Goal: Communication & Community: Share content

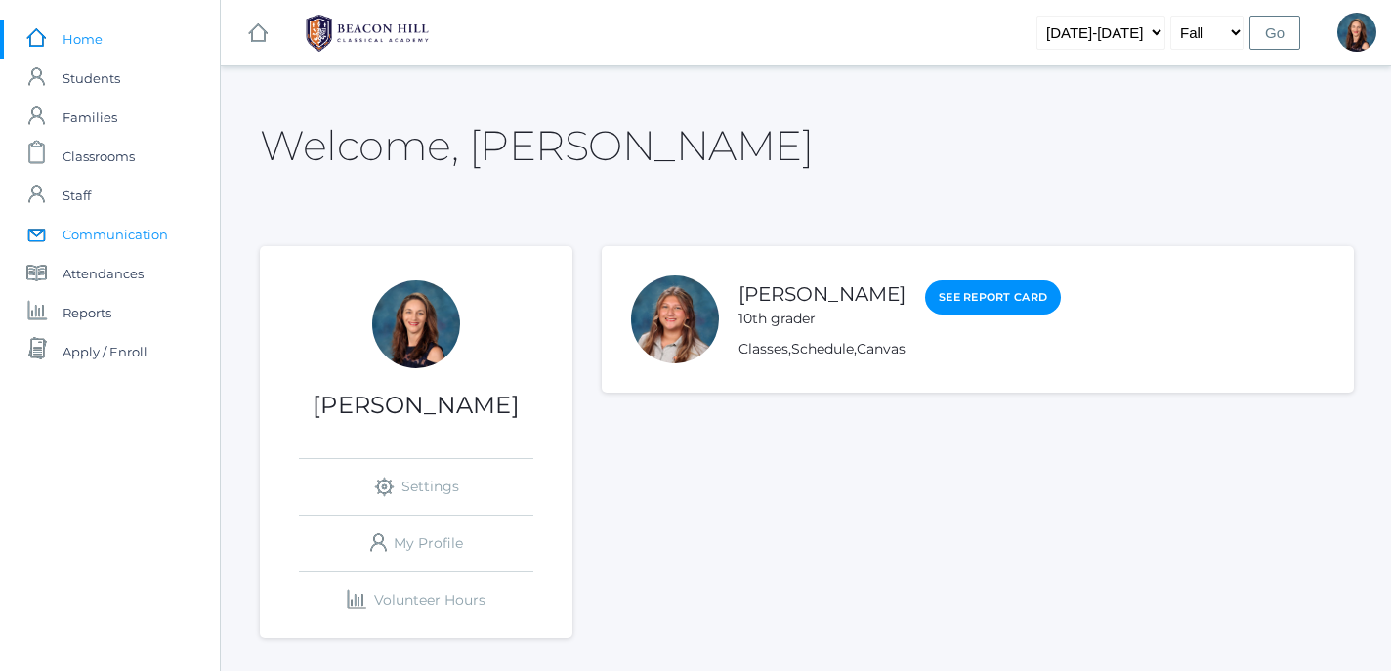
click at [108, 239] on span "Communication" at bounding box center [115, 234] width 105 height 39
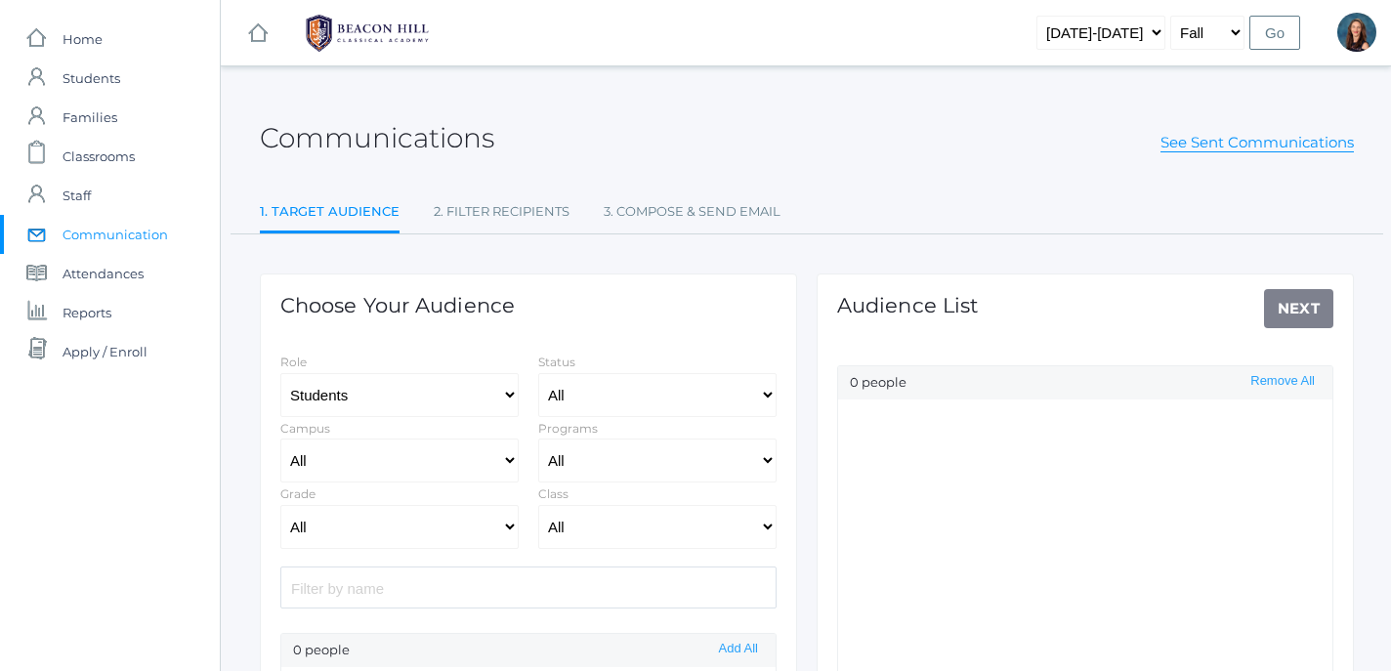
select select "Enrolled"
click at [280, 505] on select "All Grammar - Kindergarten - 1st Grade - 2nd Grade - 3rd Grade - 4th Grade - 5t…" at bounding box center [399, 527] width 238 height 44
select select "10"
click option "- 10th Grade" at bounding box center [0, 0] width 0 height 0
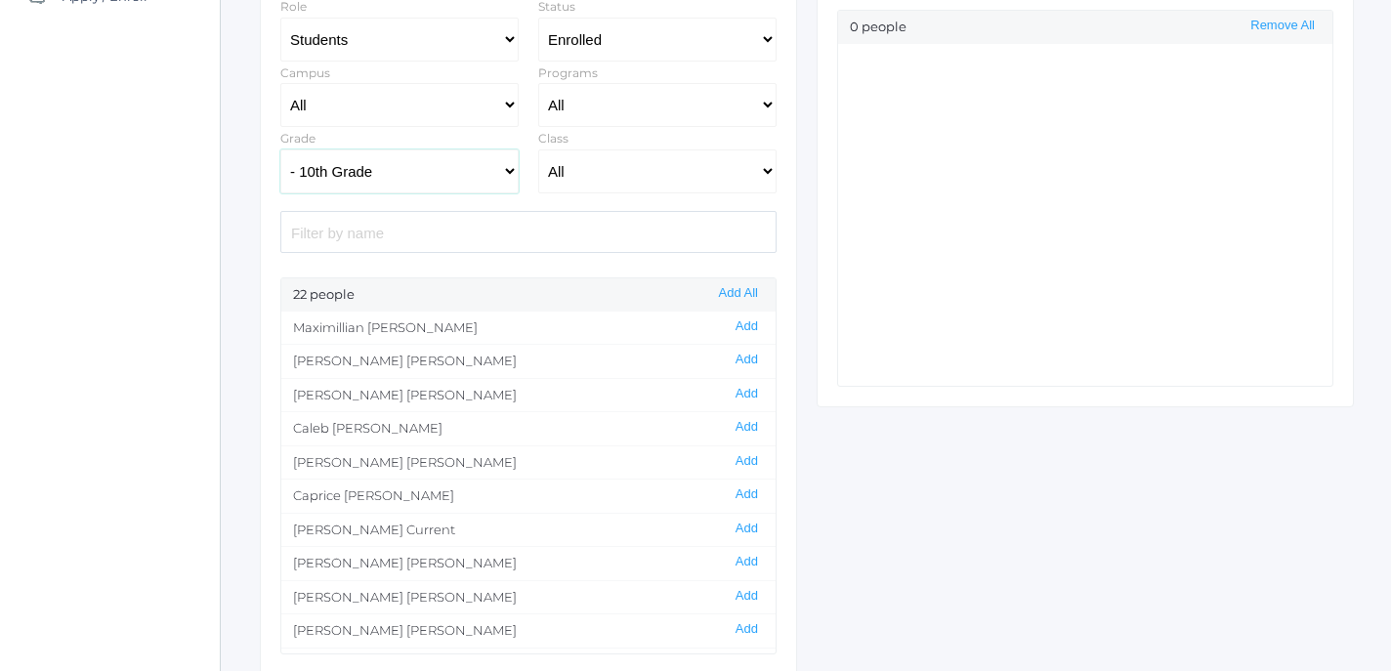
scroll to position [10, 0]
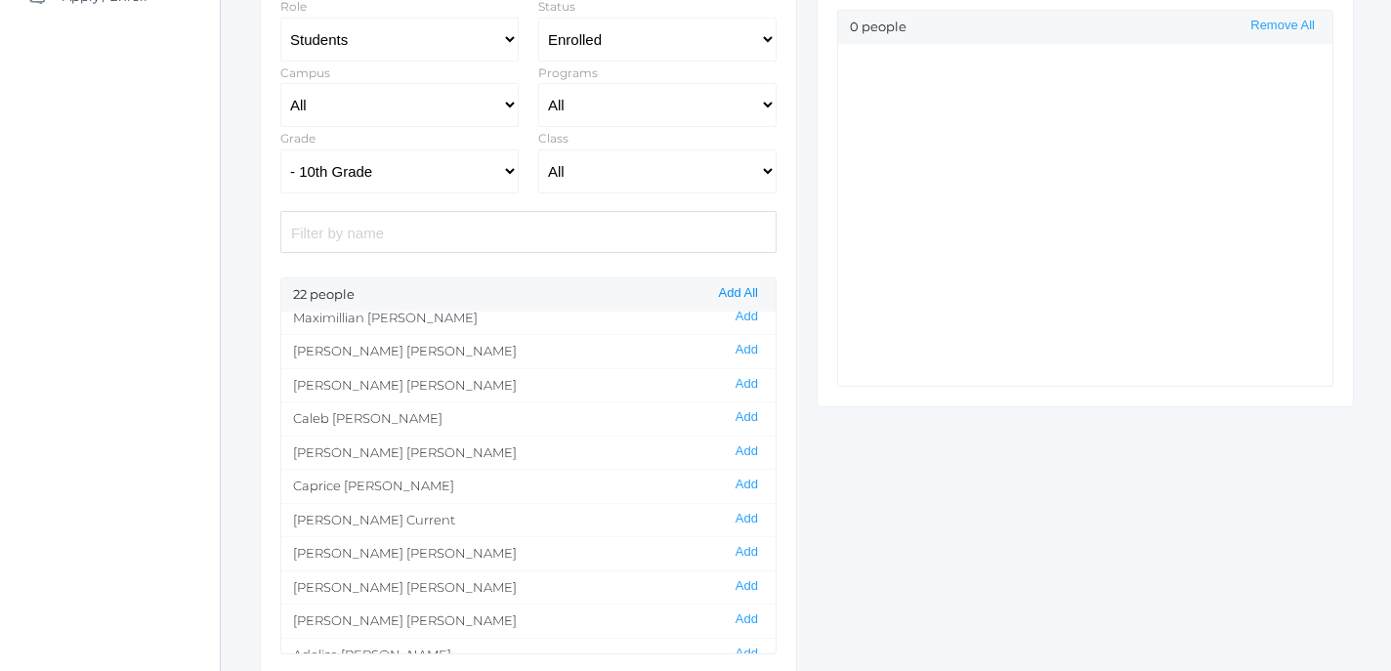
click at [744, 291] on button "Add All" at bounding box center [738, 293] width 51 height 17
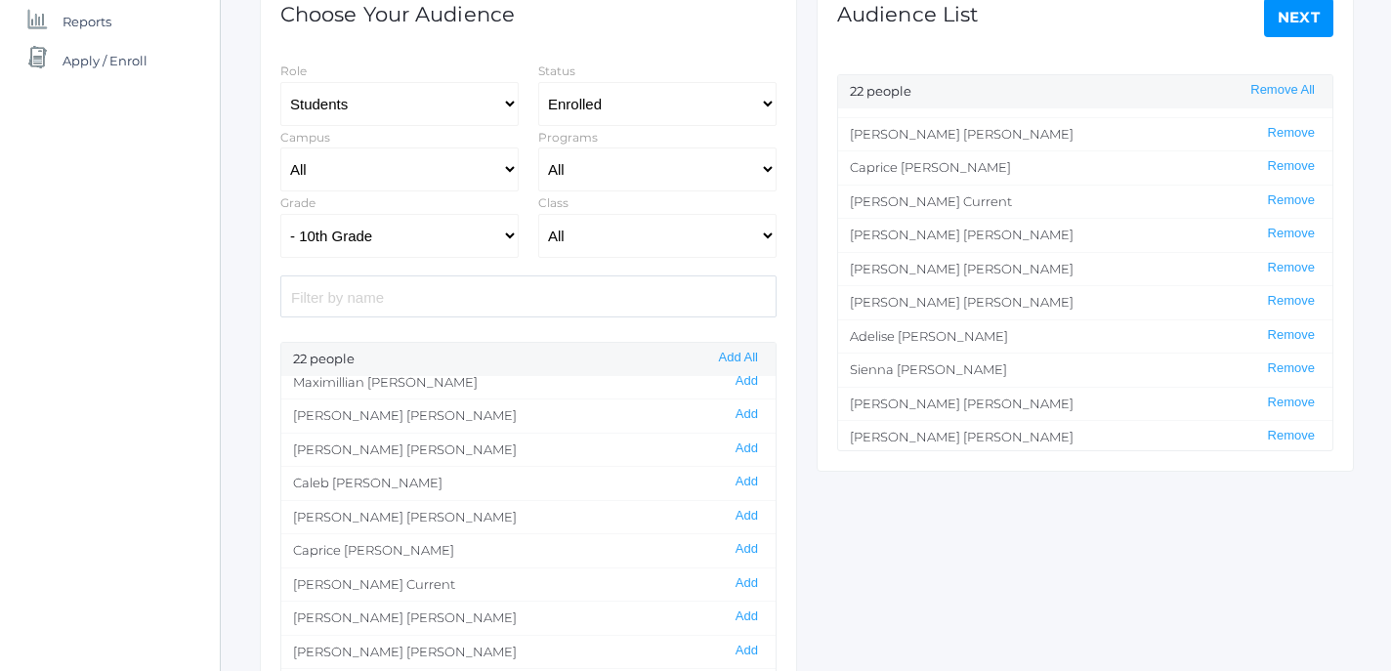
scroll to position [128, 0]
click at [1279, 367] on button "Remove" at bounding box center [1291, 365] width 59 height 17
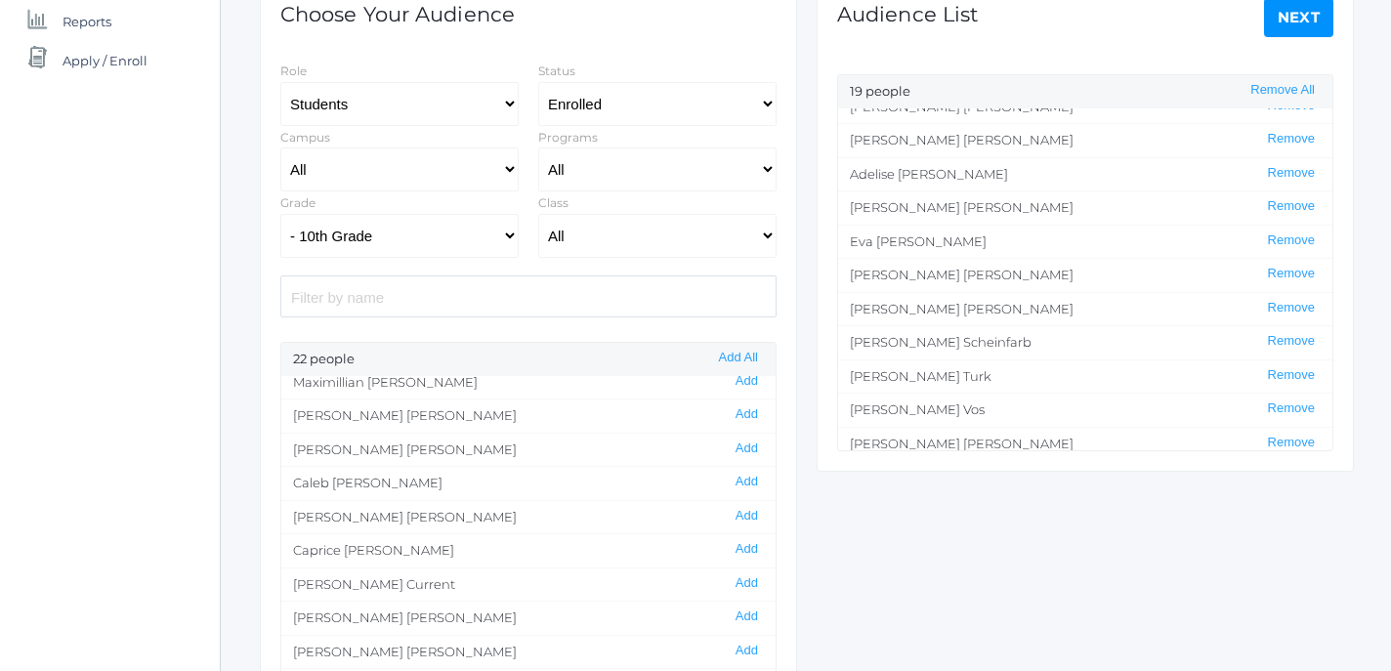
scroll to position [297, 0]
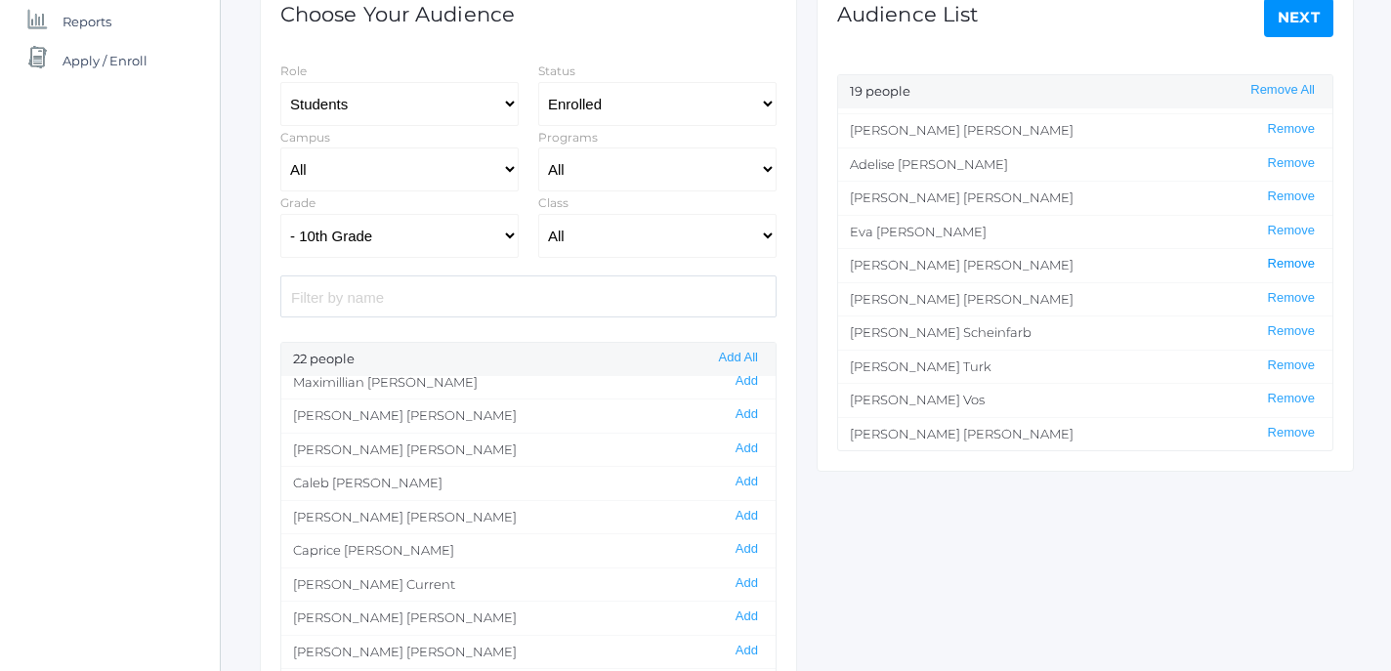
click at [1295, 270] on button "Remove" at bounding box center [1291, 264] width 59 height 17
click at [280, 214] on select "All Grammar - Kindergarten - 1st Grade - 2nd Grade - 3rd Grade - 4th Grade - 5t…" at bounding box center [399, 236] width 238 height 44
select select
click option "All" at bounding box center [0, 0] width 0 height 0
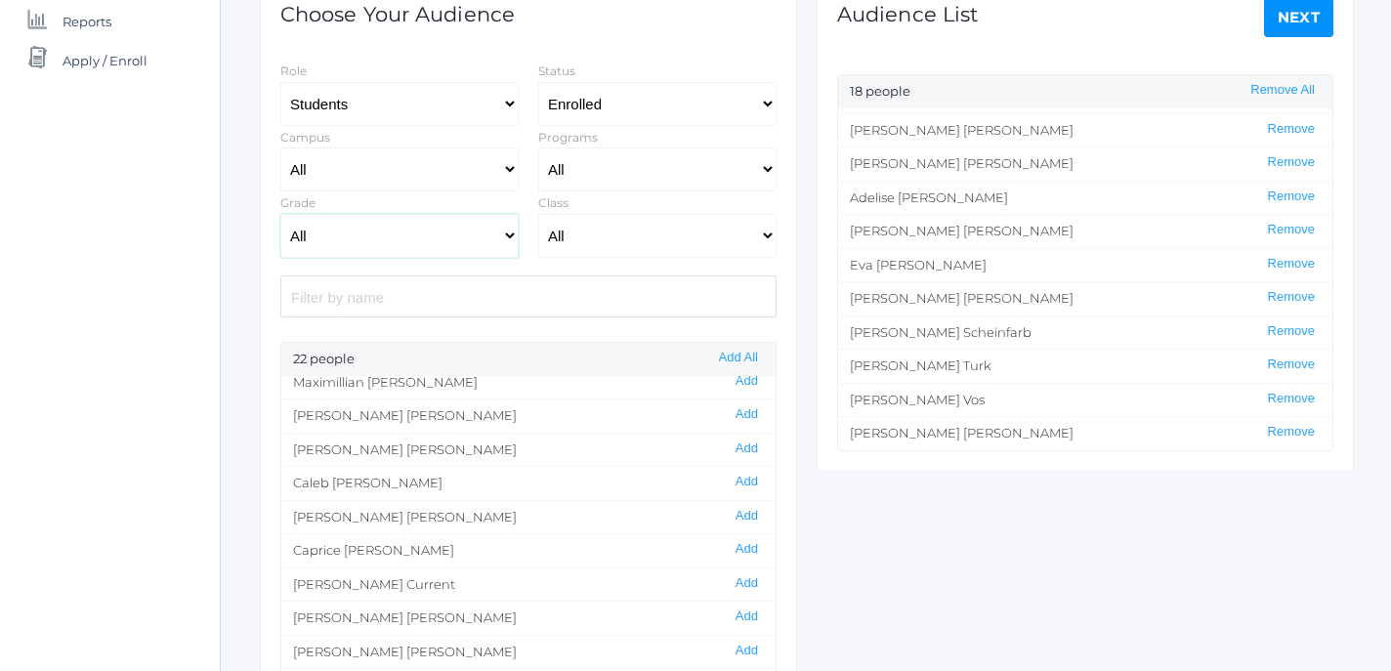
scroll to position [1256, 0]
select select "1"
click option "Staff" at bounding box center [0, 0] width 0 height 0
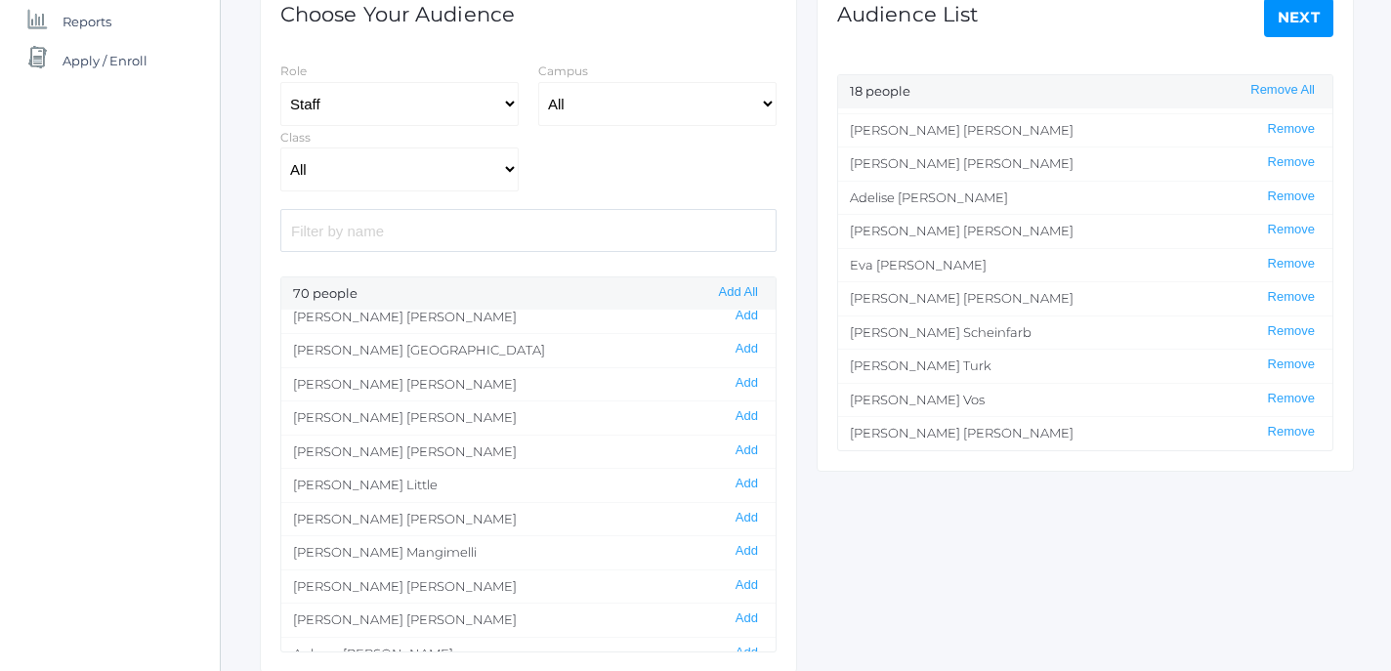
click at [481, 240] on input "search" at bounding box center [528, 230] width 496 height 42
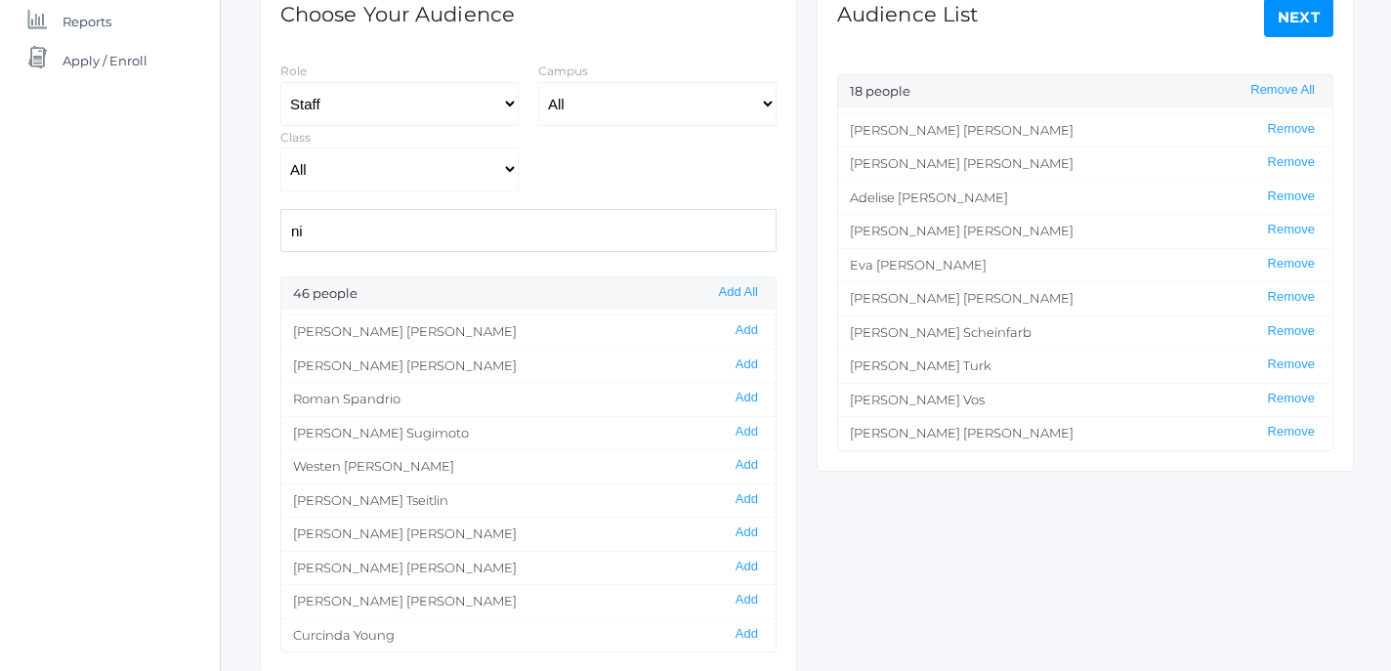
scroll to position [0, 0]
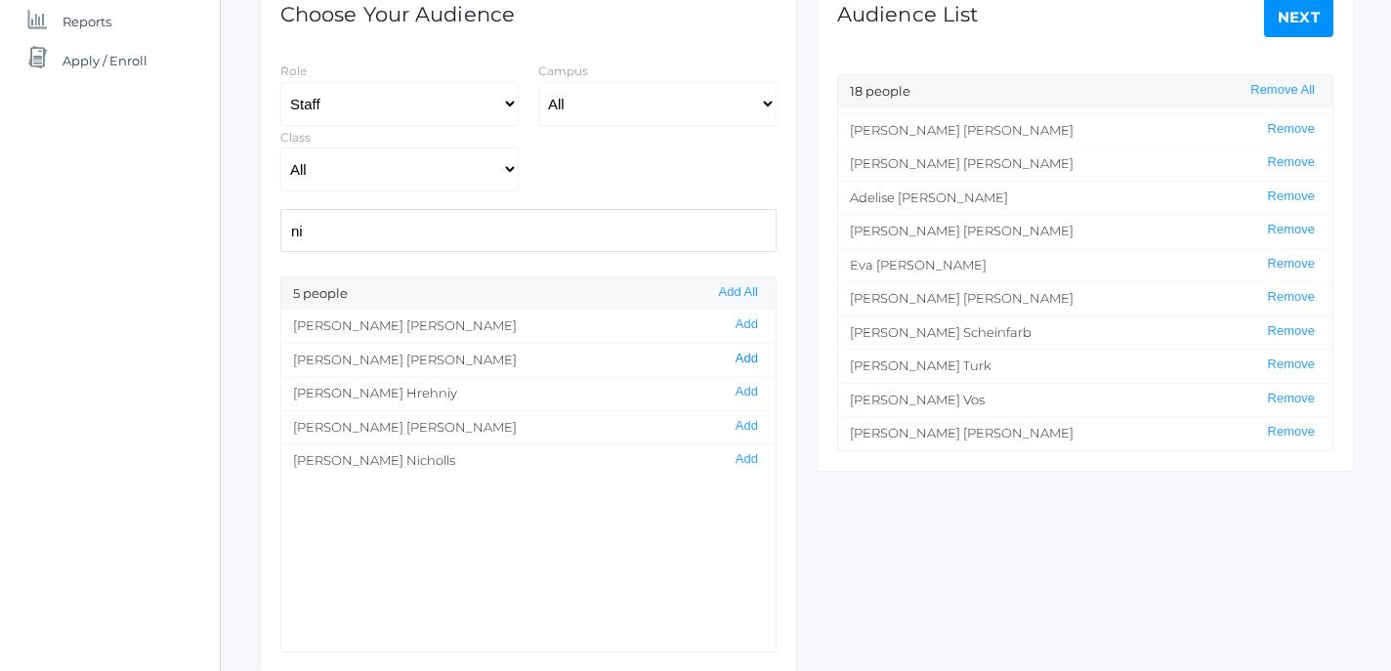
click at [749, 362] on button "Add" at bounding box center [747, 359] width 34 height 17
drag, startPoint x: 383, startPoint y: 234, endPoint x: 231, endPoint y: 230, distance: 151.5
click at [280, 230] on input "ni" at bounding box center [528, 230] width 496 height 42
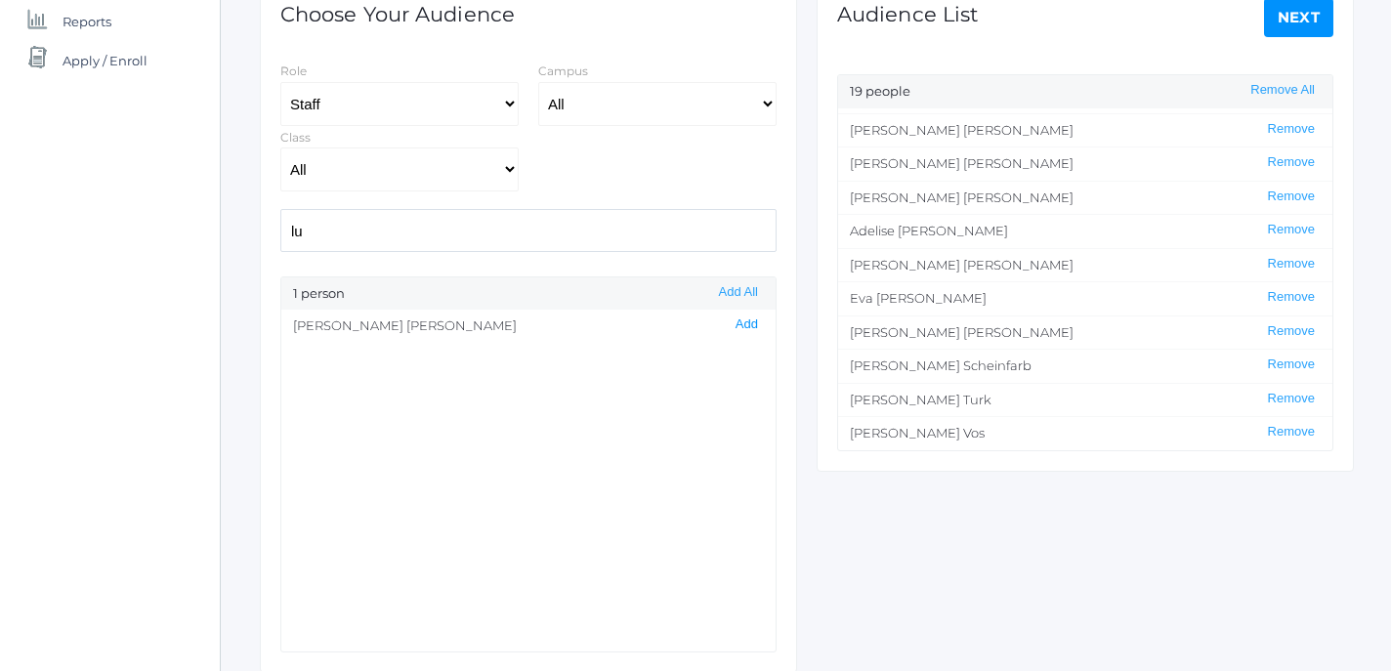
type input "lu"
click at [746, 329] on button "Add" at bounding box center [747, 324] width 34 height 17
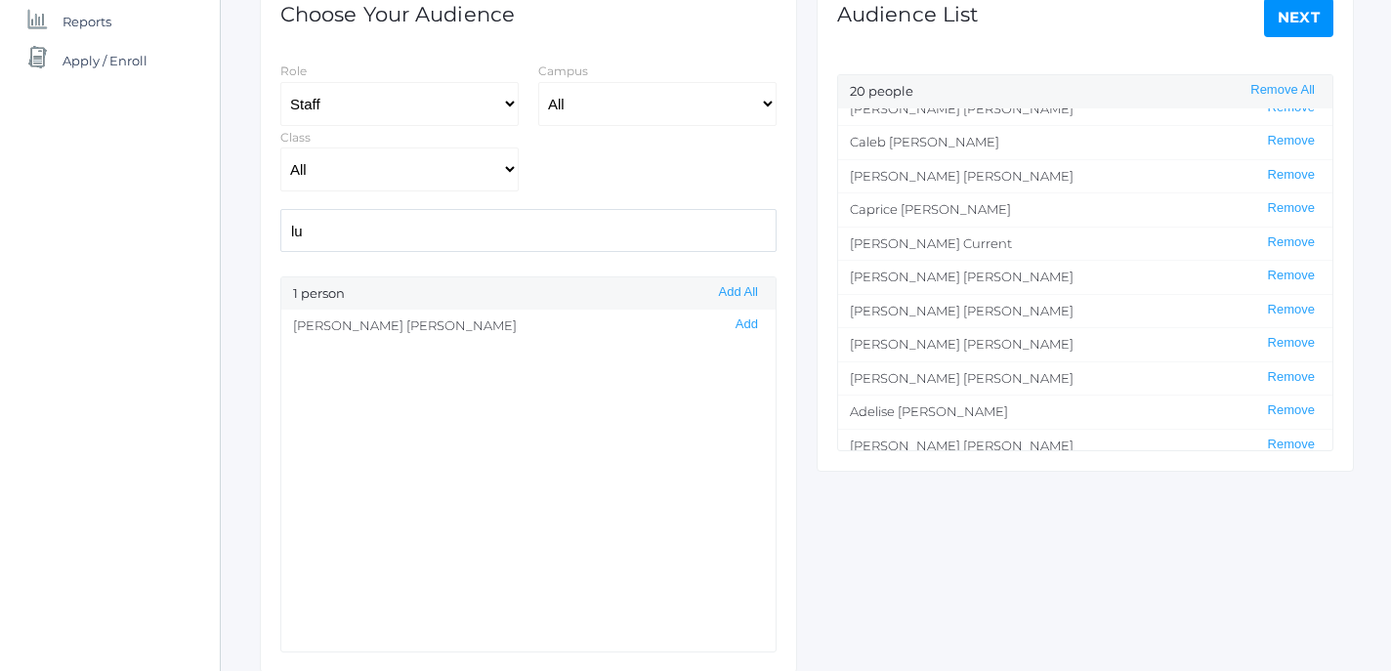
scroll to position [55, 0]
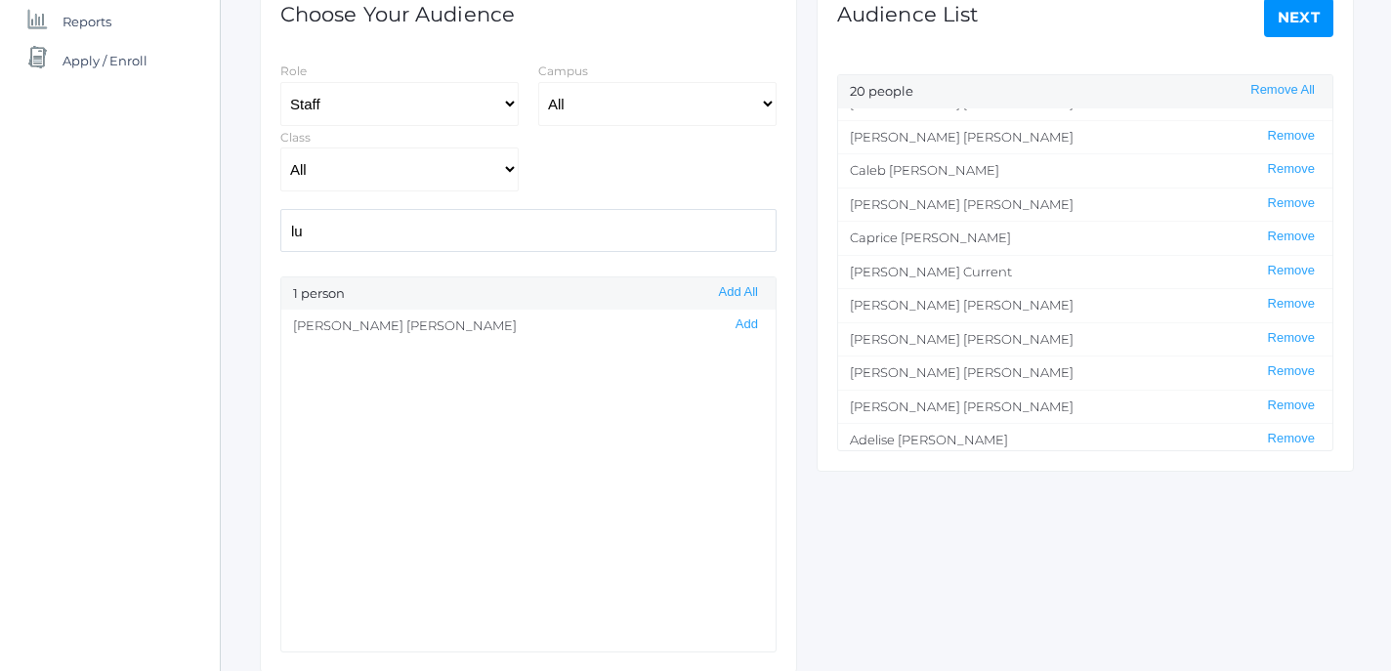
click at [1295, 21] on link "Next" at bounding box center [1299, 17] width 70 height 39
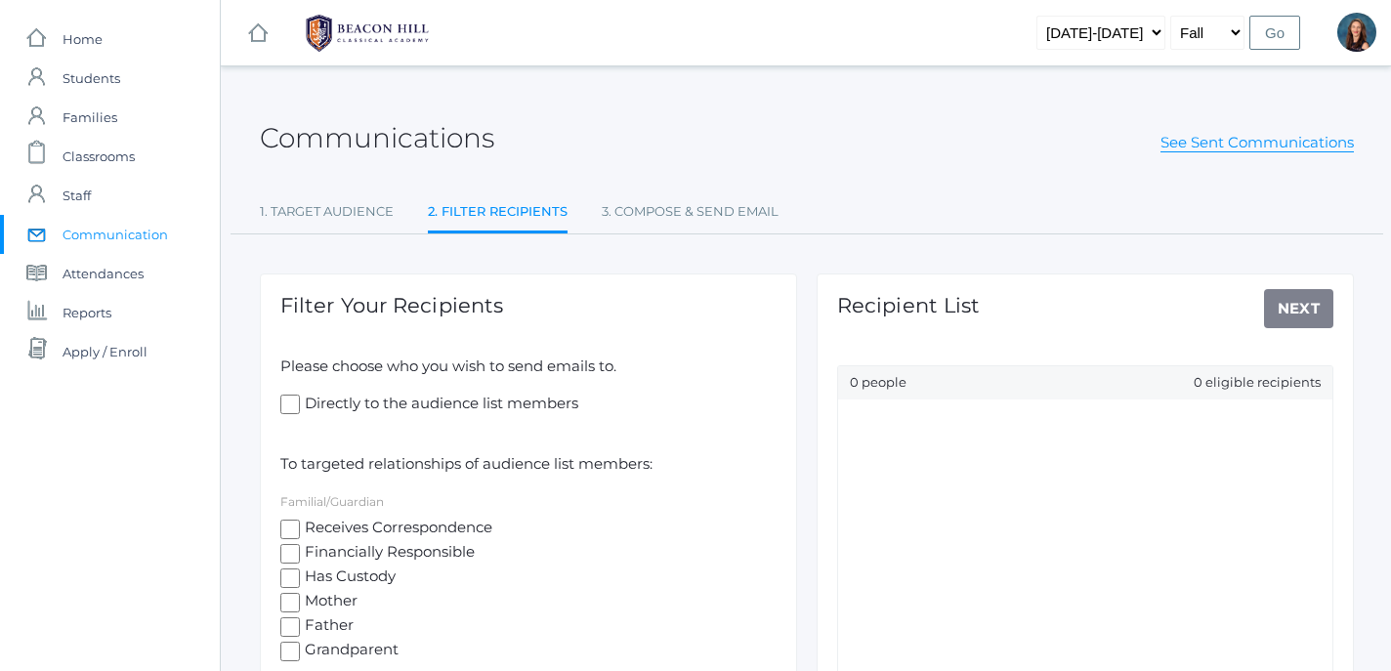
click at [289, 397] on input "Directly to the audience list members" at bounding box center [290, 405] width 20 height 20
checkbox input "true"
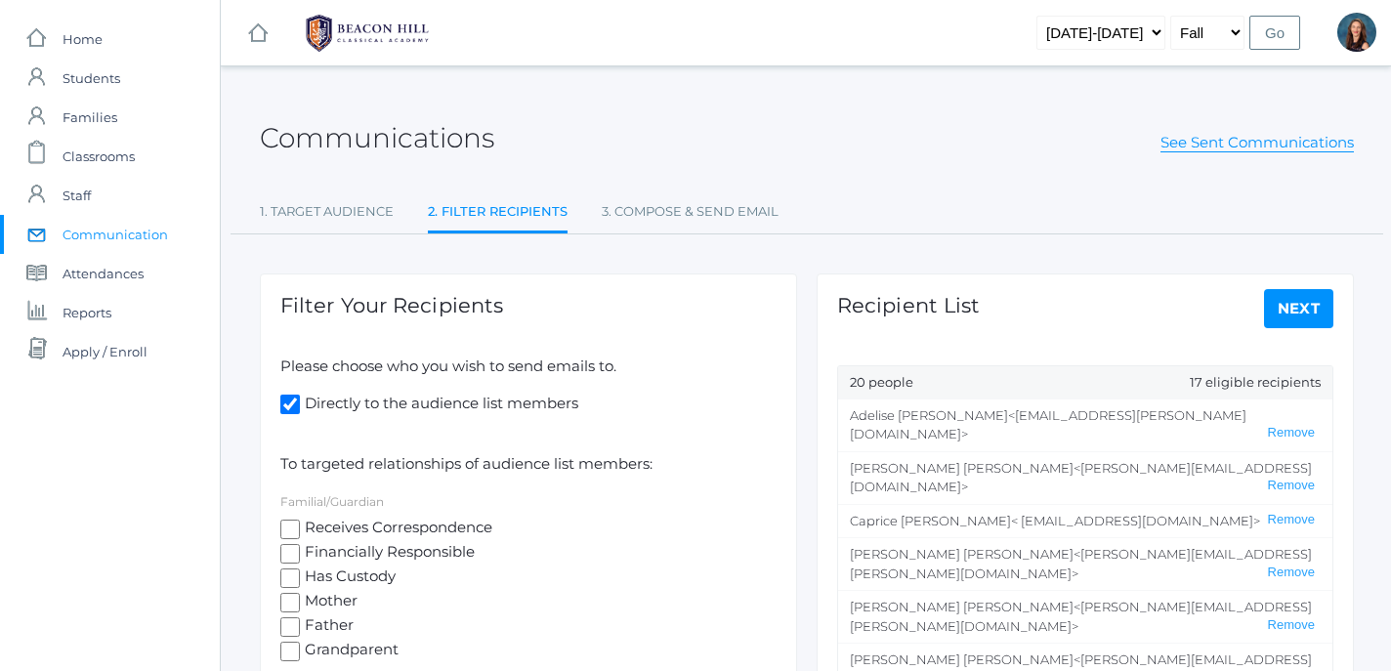
click at [289, 530] on input "Receives Correspondence" at bounding box center [290, 530] width 20 height 20
checkbox input "true"
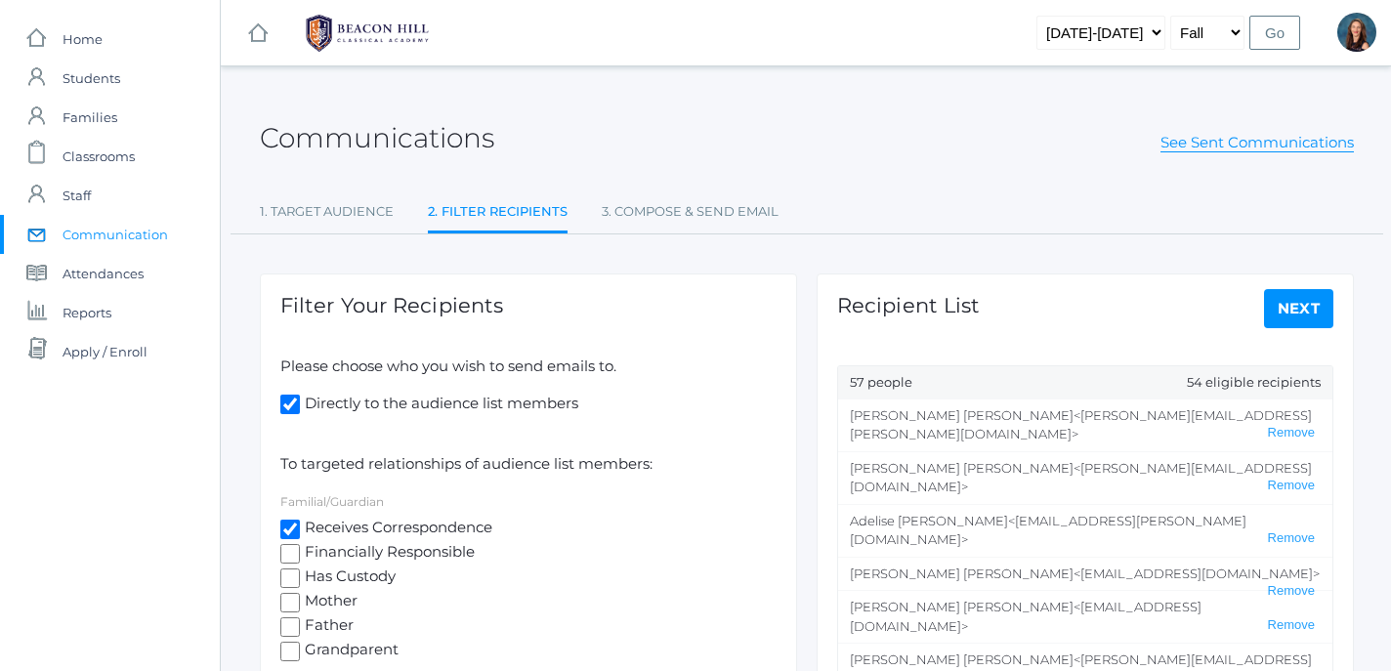
click at [1293, 315] on link "Next" at bounding box center [1299, 308] width 70 height 39
select select "2"
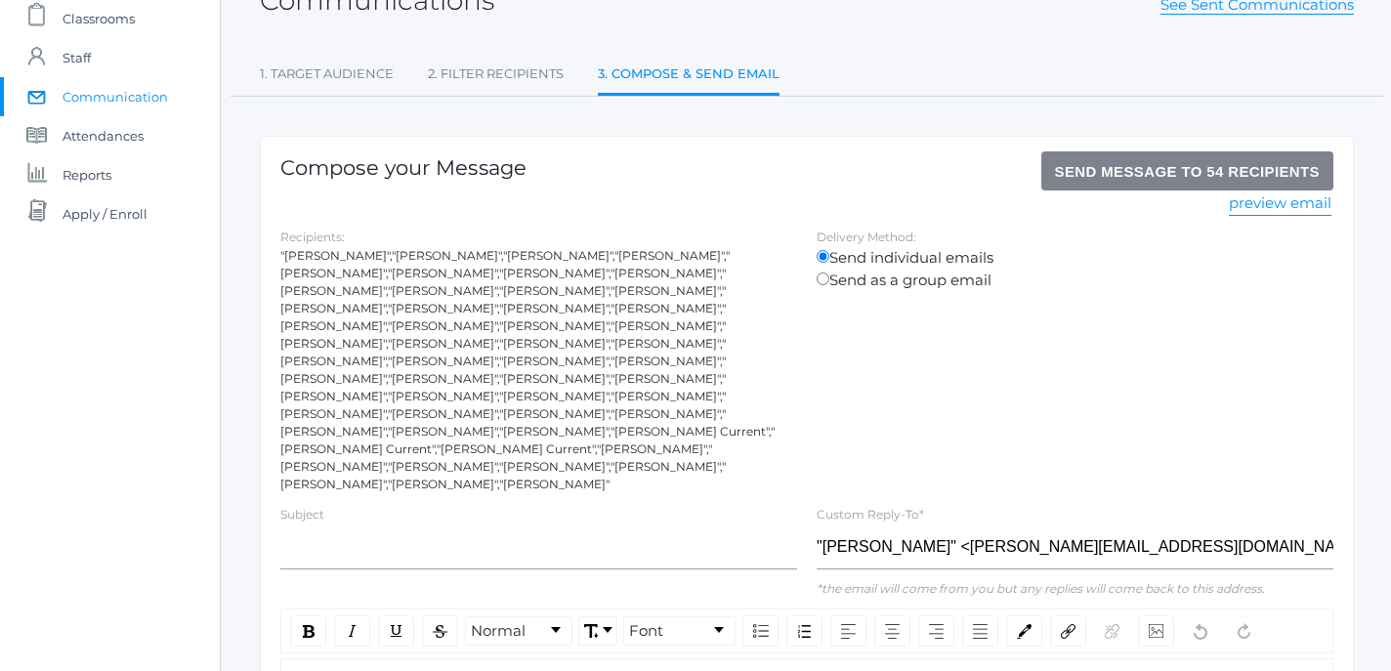
scroll to position [171, 0]
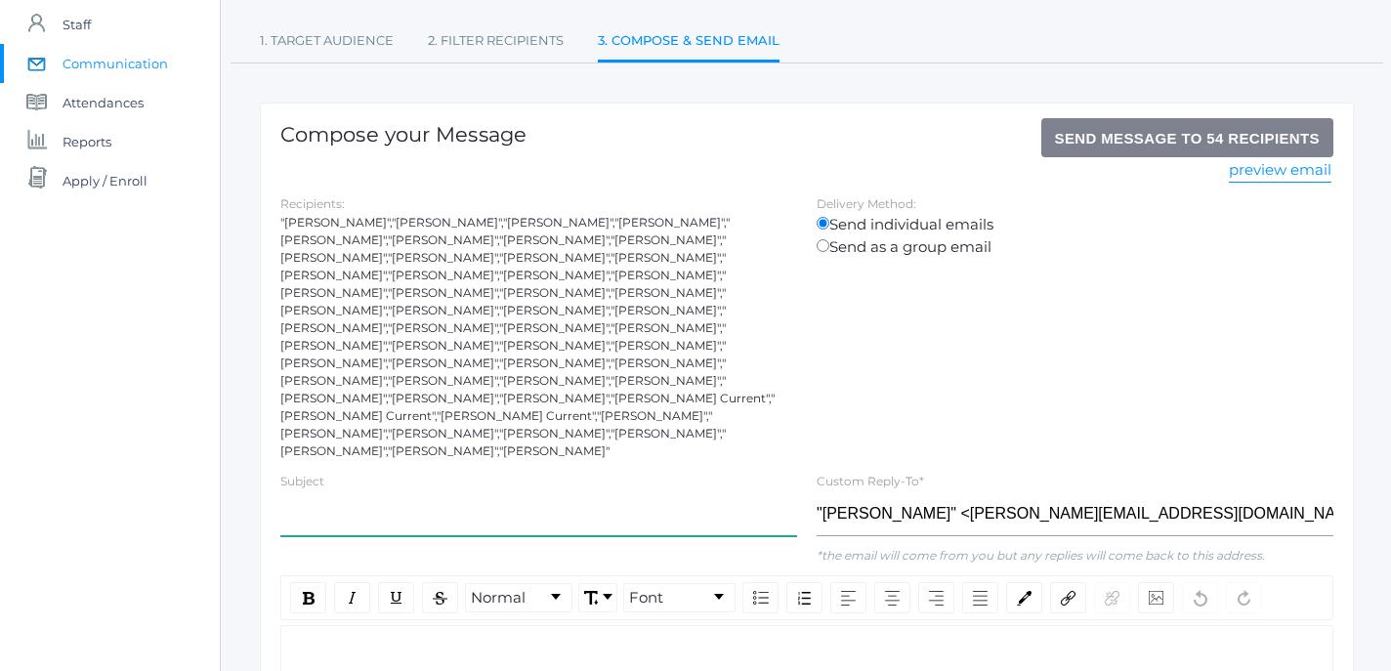
click at [569, 492] on input "text" at bounding box center [538, 514] width 517 height 44
type input "Important Les Miserables Information"
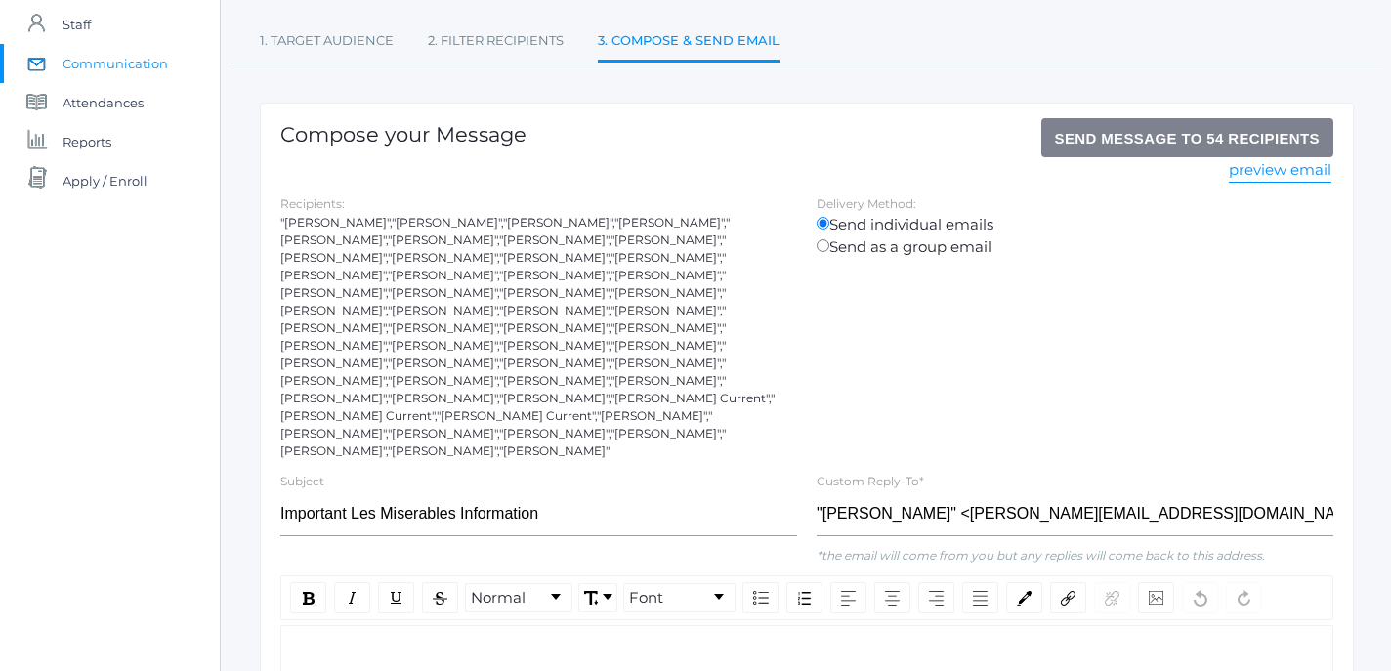
click at [414, 646] on div "rdw-editor" at bounding box center [807, 657] width 1021 height 22
click at [331, 646] on div "rdw-editor" at bounding box center [807, 657] width 1021 height 22
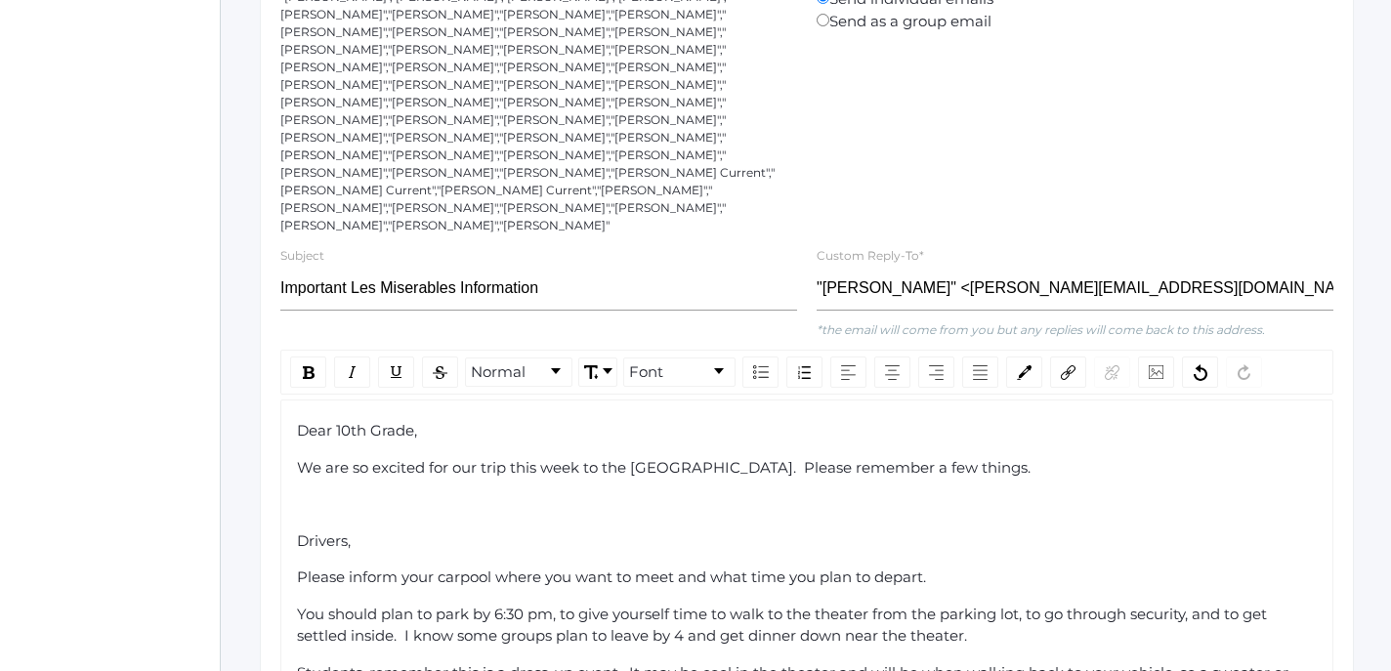
scroll to position [400, 0]
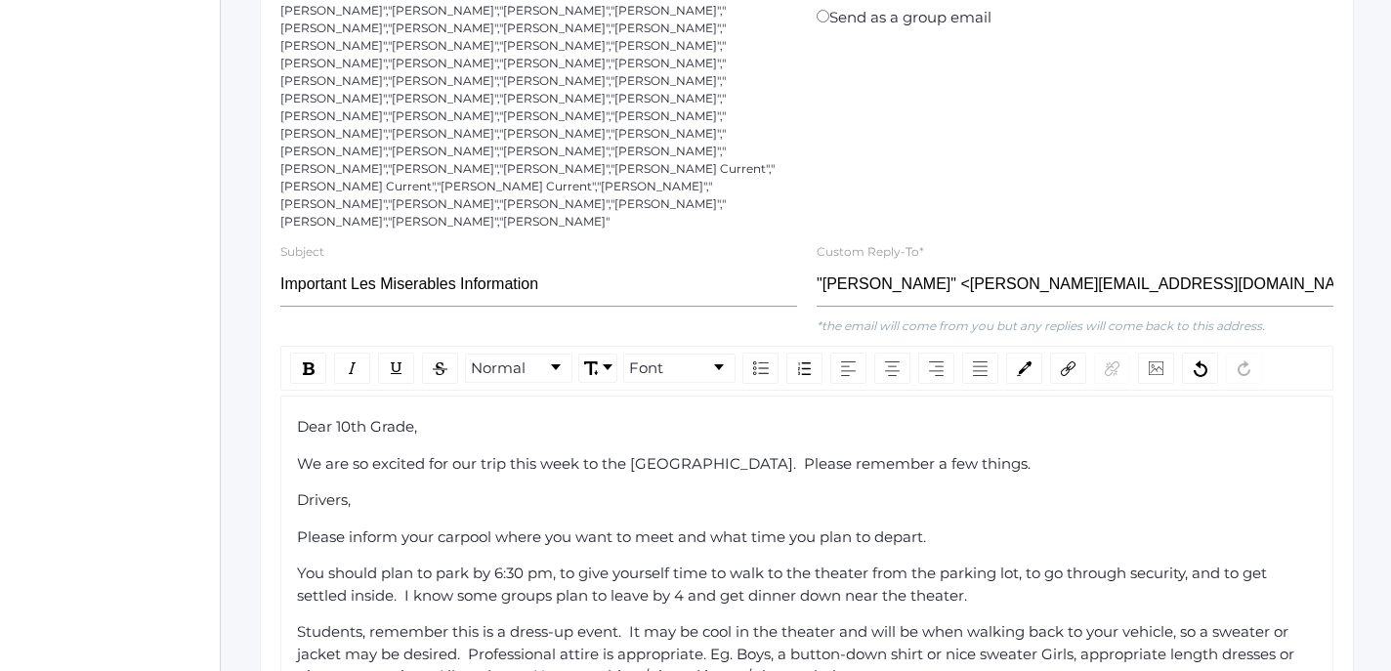
drag, startPoint x: 298, startPoint y: 446, endPoint x: 352, endPoint y: 460, distance: 55.4
click at [311, 362] on img "rdw-inline-control" at bounding box center [309, 368] width 12 height 13
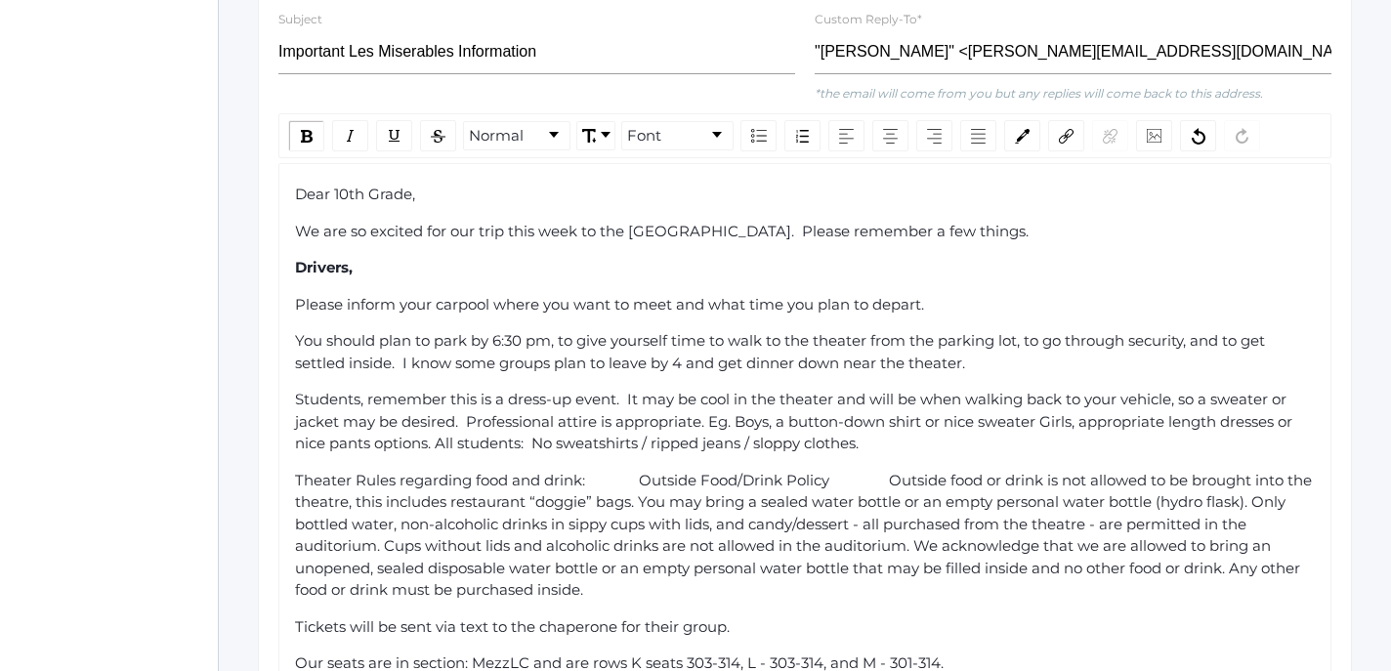
scroll to position [632, 2]
click at [295, 296] on span "Please inform your carpool where you want to meet and what time you plan to dep…" at bounding box center [609, 305] width 629 height 19
click at [295, 259] on span "Drivers," at bounding box center [324, 268] width 58 height 19
click at [296, 296] on span "Please inform your carpool where you want to meet and what time you plan to dep…" at bounding box center [609, 305] width 629 height 19
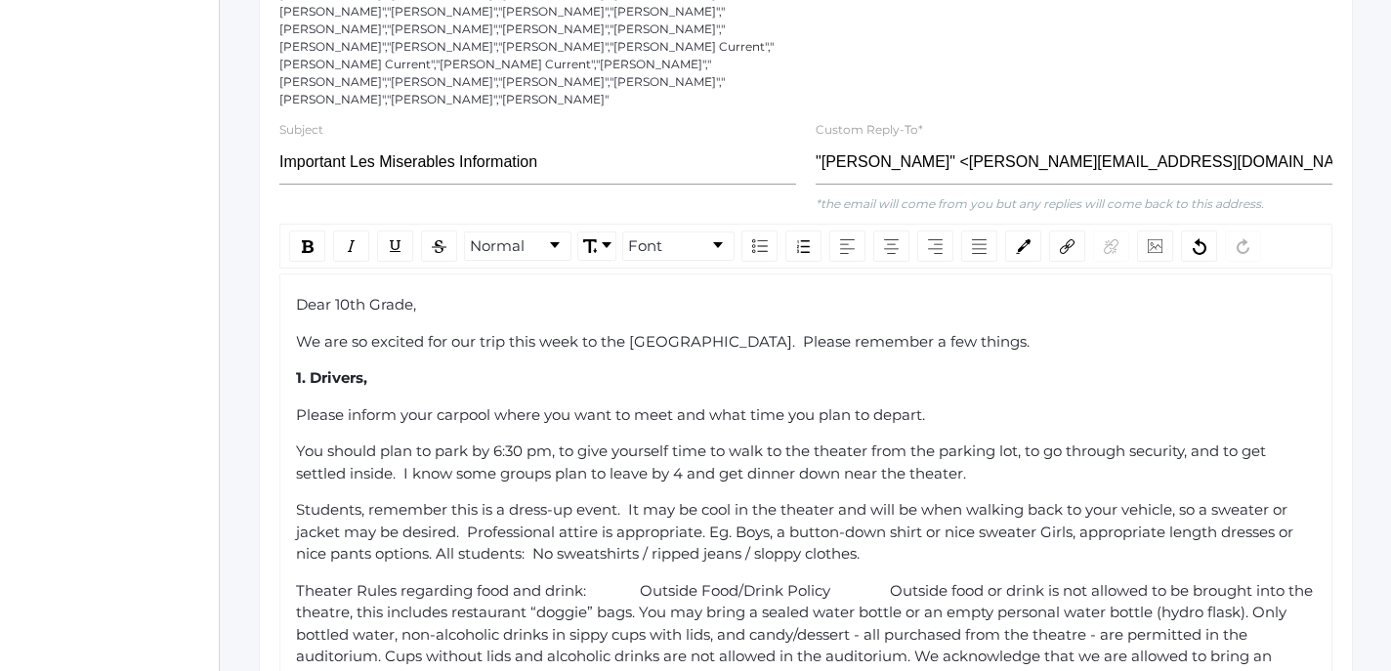
scroll to position [526, 1]
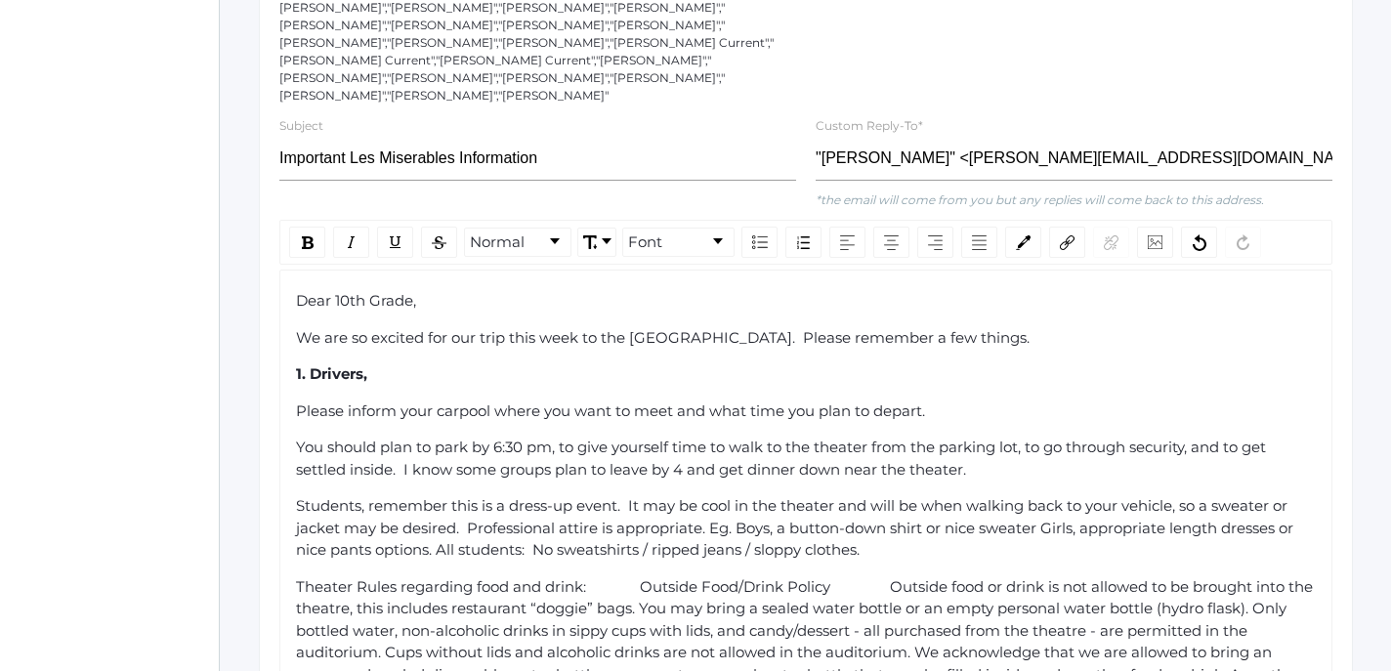
click at [296, 401] on span "Please inform your carpool where you want to meet and what time you plan to dep…" at bounding box center [610, 410] width 629 height 19
click at [297, 438] on span "You should plan to park by 6:30 pm, to give yourself time to walk to the theate…" at bounding box center [783, 458] width 974 height 41
drag, startPoint x: 295, startPoint y: 455, endPoint x: 362, endPoint y: 462, distance: 67.7
click at [362, 496] on span "Students, remember this is a dress-up event. It may be cool in the theater and …" at bounding box center [796, 527] width 1001 height 63
click at [308, 236] on img "rdw-inline-control" at bounding box center [308, 242] width 12 height 13
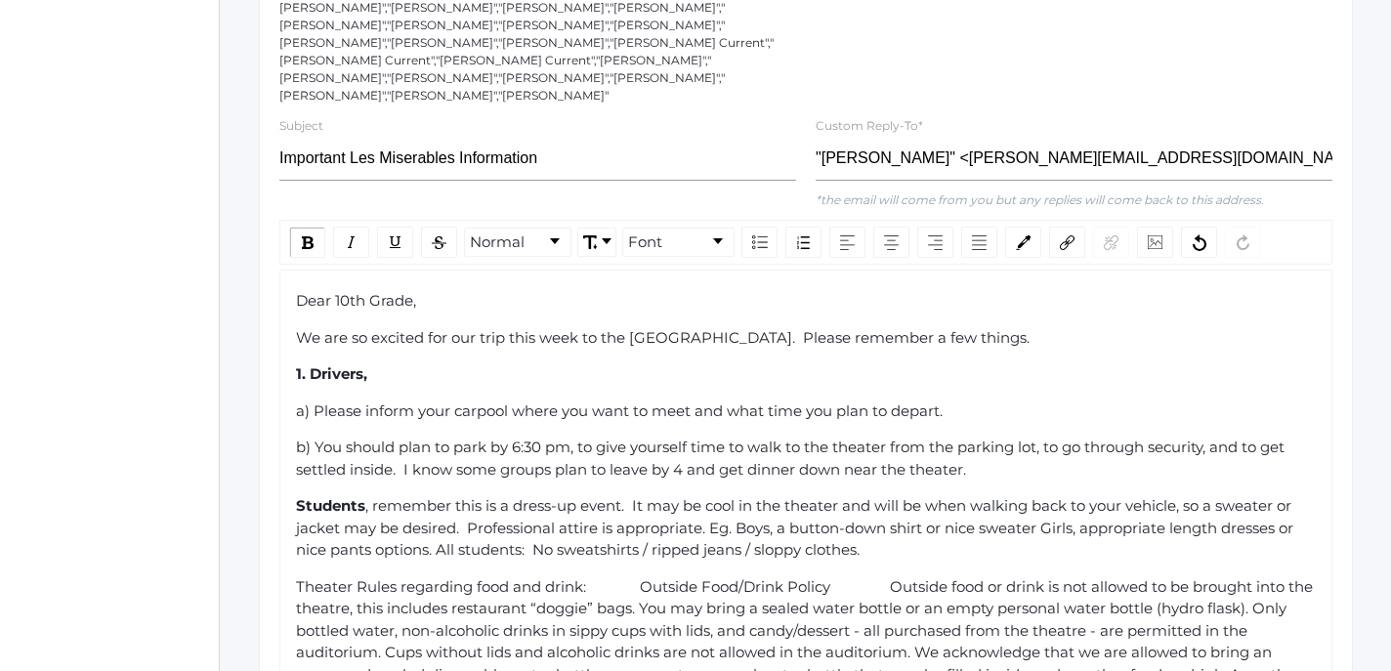
click at [290, 453] on div "Dear 10th Grade, We are so excited for our trip this week to the [GEOGRAPHIC_DA…" at bounding box center [805, 675] width 1053 height 811
click at [297, 496] on span "Students" at bounding box center [330, 505] width 69 height 19
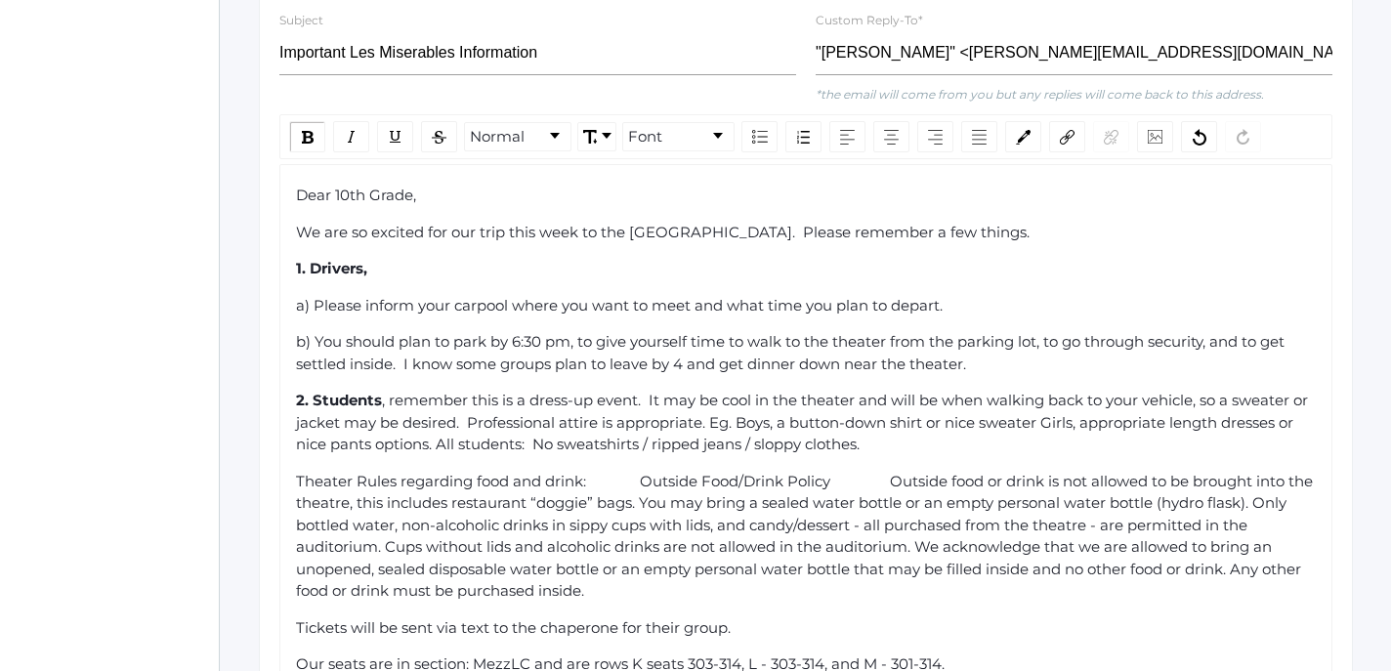
scroll to position [632, 0]
click at [299, 472] on span "Theater Rules regarding food and drink: Outside Food/Drink Policy Outside food …" at bounding box center [807, 536] width 1021 height 129
drag, startPoint x: 301, startPoint y: 424, endPoint x: 610, endPoint y: 424, distance: 309.6
click at [610, 472] on span "3. Theater Rules regarding food and drink: Outside Food/Drink Policy Outside fo…" at bounding box center [807, 536] width 1021 height 129
click at [308, 131] on img "rdw-inline-control" at bounding box center [309, 137] width 12 height 13
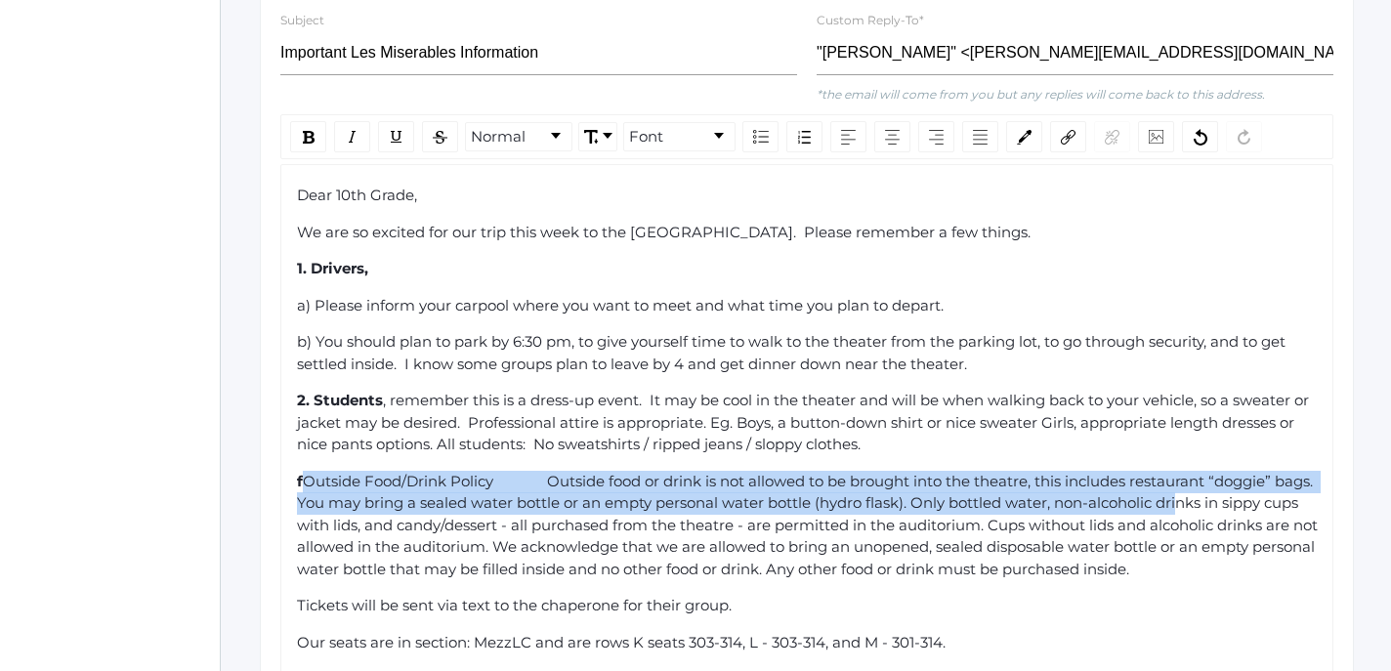
drag, startPoint x: 670, startPoint y: 452, endPoint x: 1218, endPoint y: 462, distance: 548.0
click at [1218, 471] on div "f Outside Food/Drink Policy Outside food or drink is not allowed to be brought …" at bounding box center [807, 526] width 1021 height 110
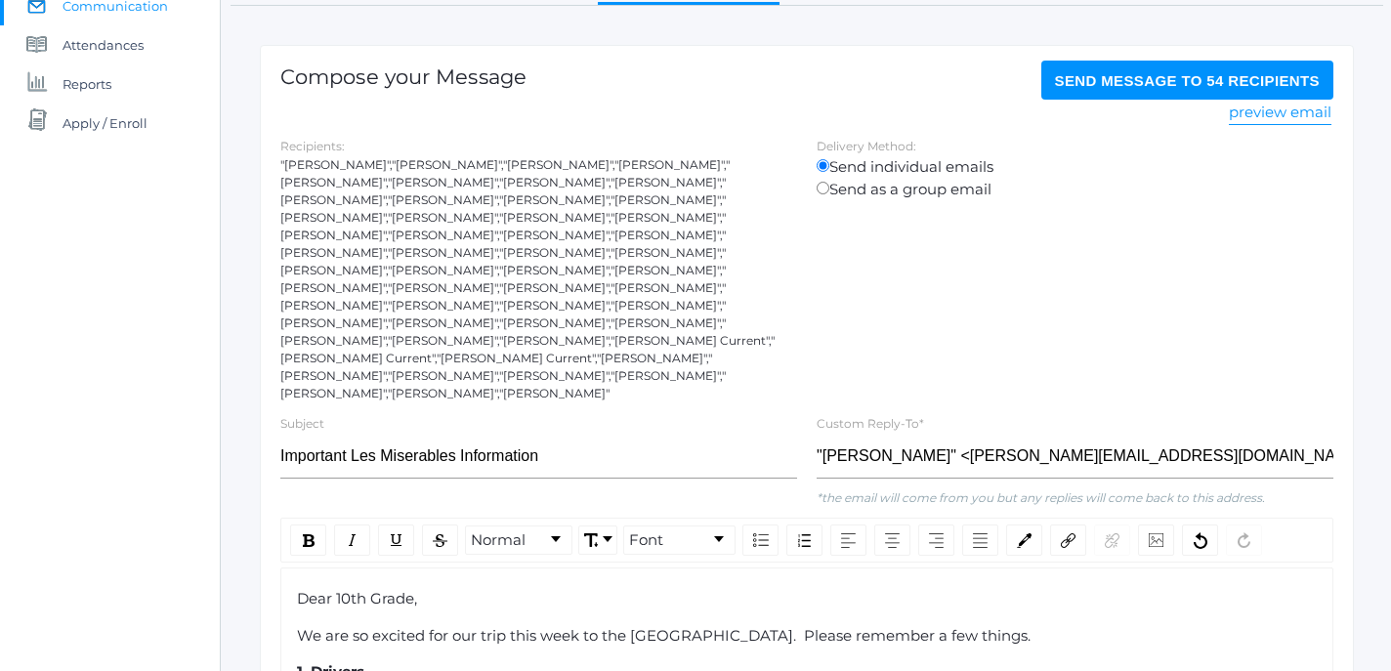
scroll to position [217, 0]
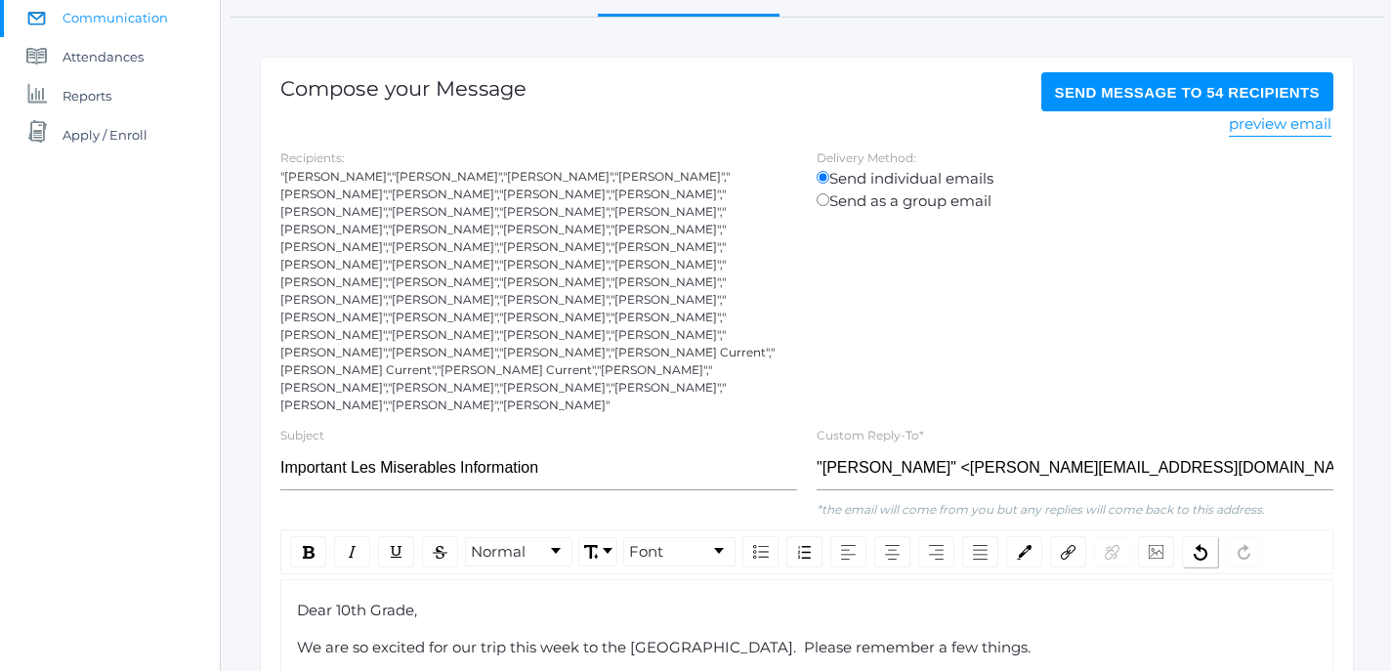
click at [1202, 544] on img "rdw-history-control" at bounding box center [1200, 552] width 14 height 17
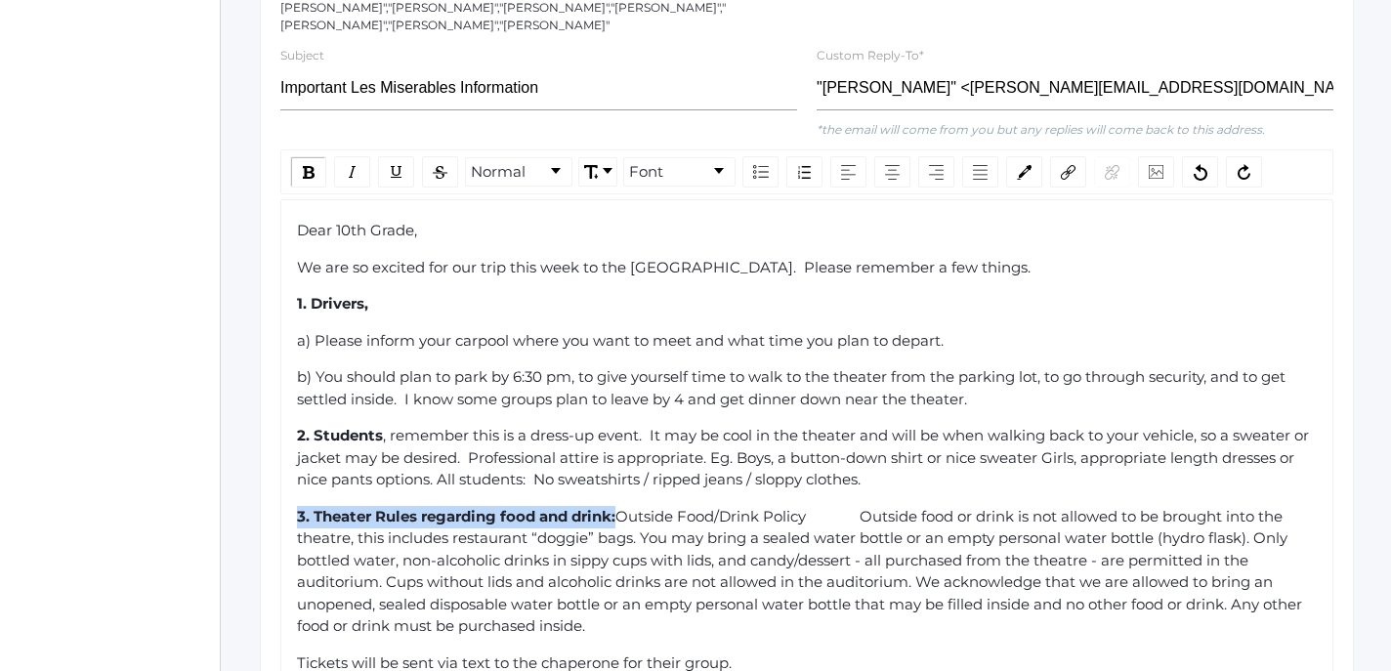
scroll to position [608, 0]
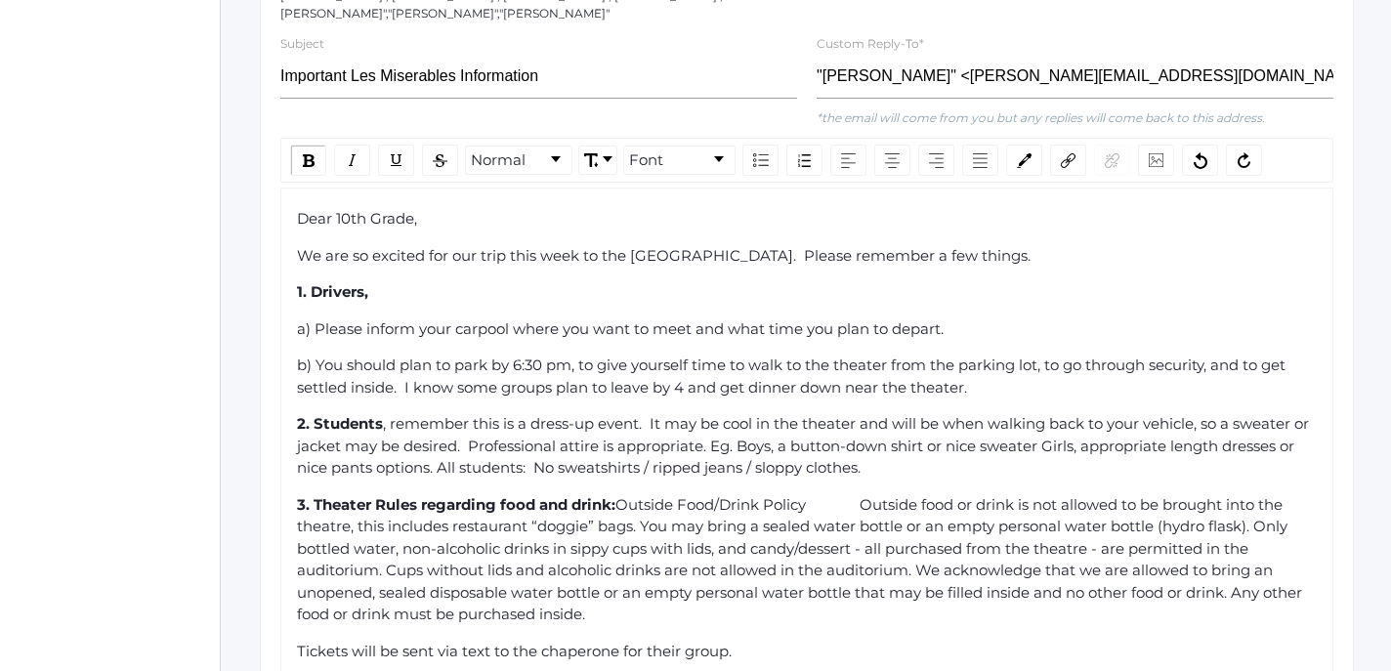
click at [943, 553] on div "3. Theater Rules regarding food and drink: Outside Food/Drink Policy Outside fo…" at bounding box center [807, 560] width 1021 height 132
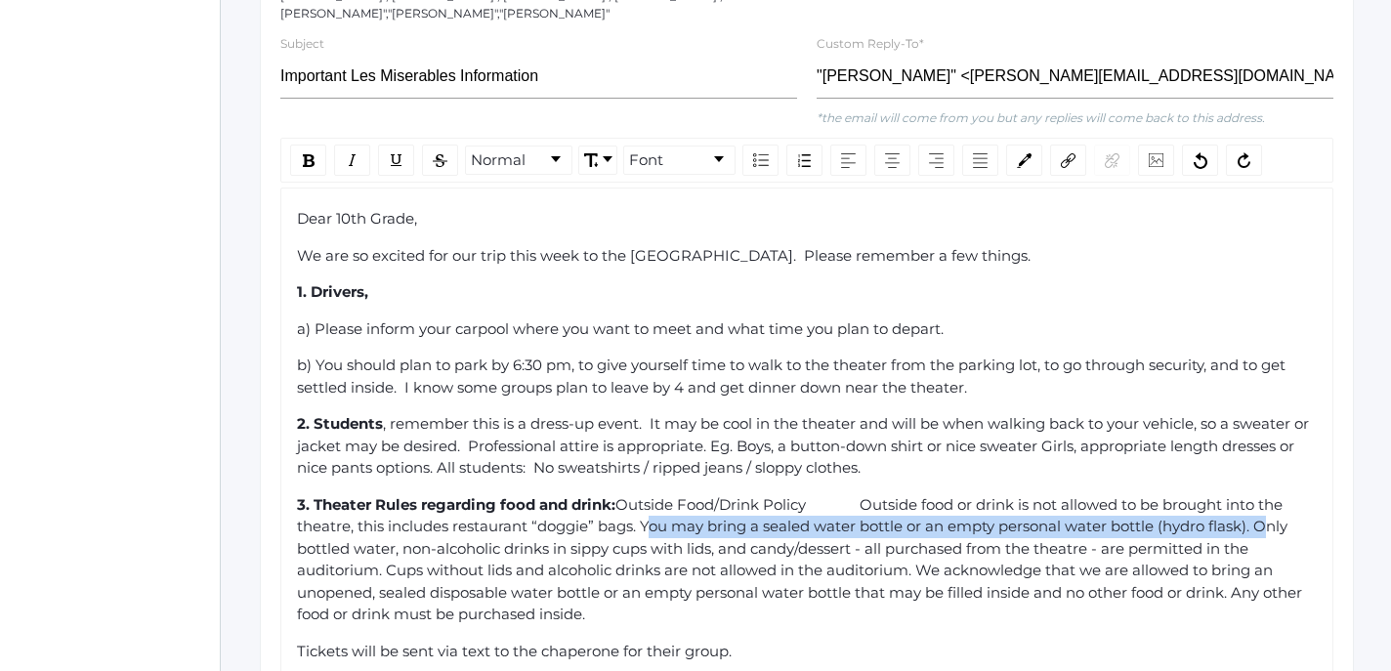
drag, startPoint x: 671, startPoint y: 475, endPoint x: 1295, endPoint y: 475, distance: 624.1
click at [1295, 494] on div "3. Theater Rules regarding food and drink: Outside Food/Drink Policy Outside fo…" at bounding box center [807, 560] width 1021 height 132
click at [304, 154] on img "rdw-inline-control" at bounding box center [309, 160] width 12 height 13
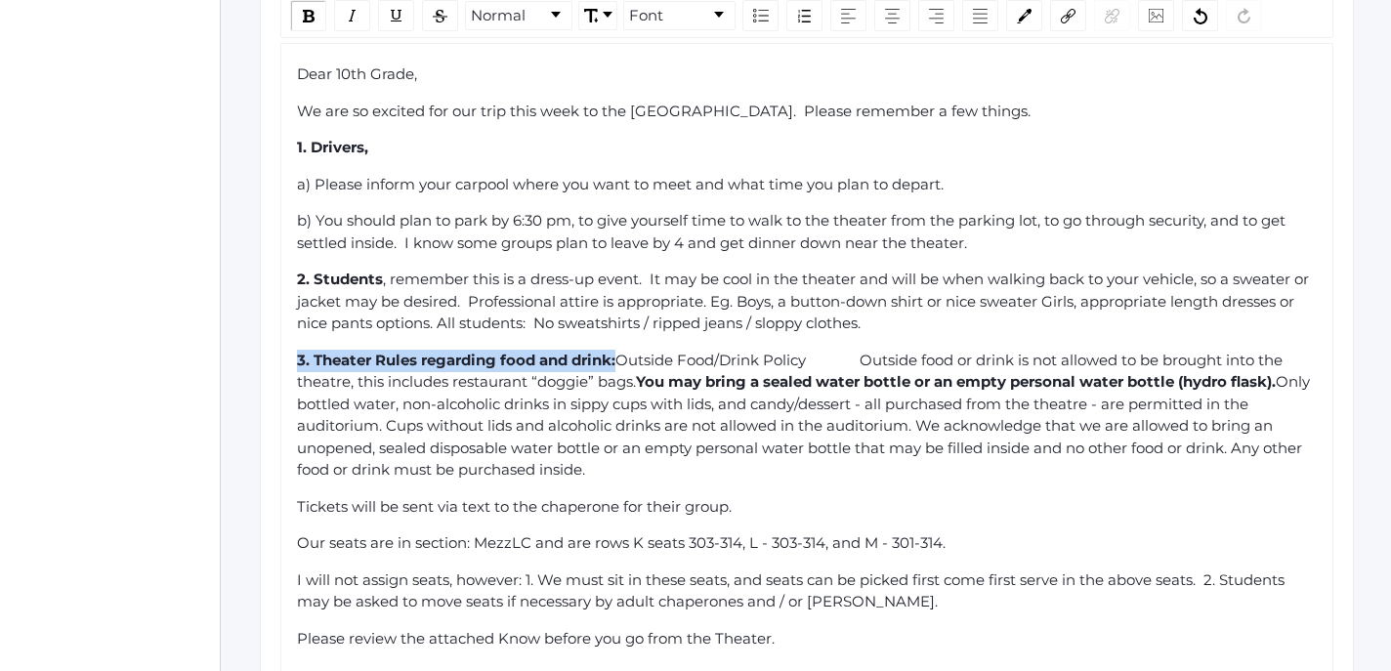
scroll to position [761, 0]
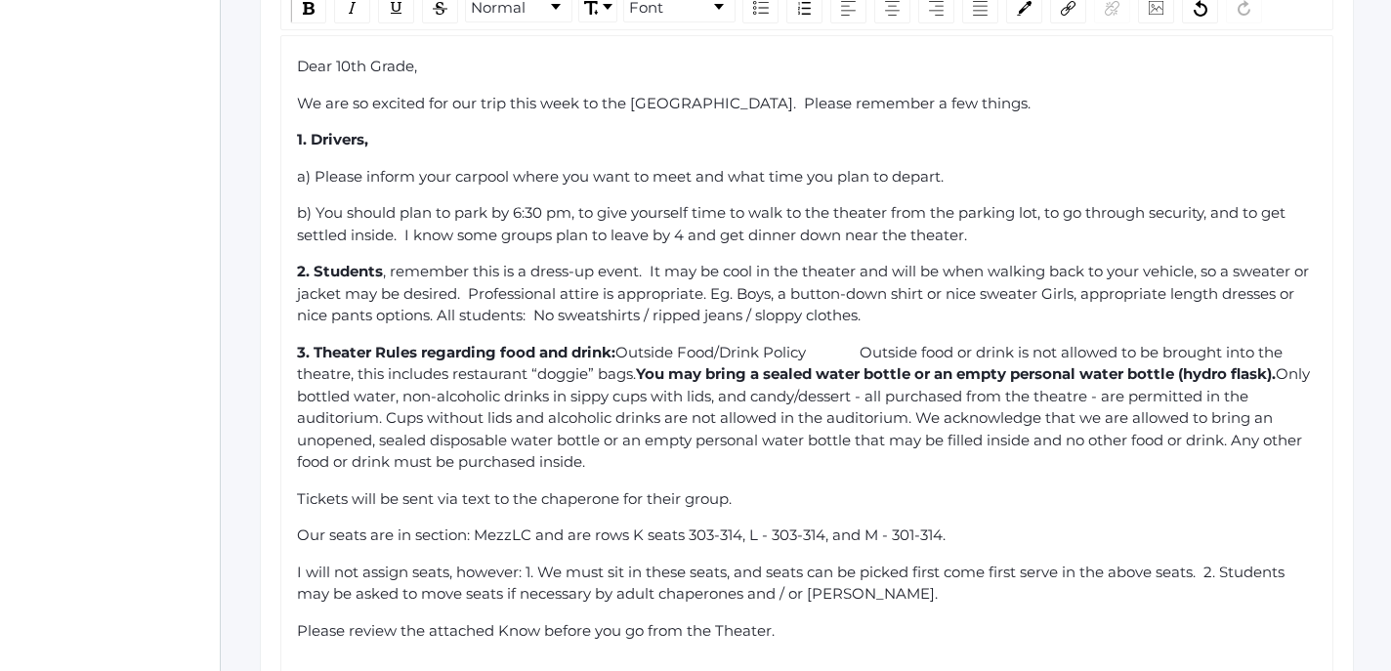
click at [300, 489] on span "Tickets will be sent via text to the chaperone for their group." at bounding box center [514, 498] width 435 height 19
click at [298, 525] on span "Our seats are in section: MezzLC and are rows K seats 303-314, L - 303-314, and…" at bounding box center [621, 534] width 648 height 19
drag, startPoint x: 301, startPoint y: 486, endPoint x: 877, endPoint y: 495, distance: 576.3
click at [877, 495] on div "Dear 10th Grade, We are so excited for our trip this week to the [GEOGRAPHIC_DA…" at bounding box center [807, 441] width 1021 height 770
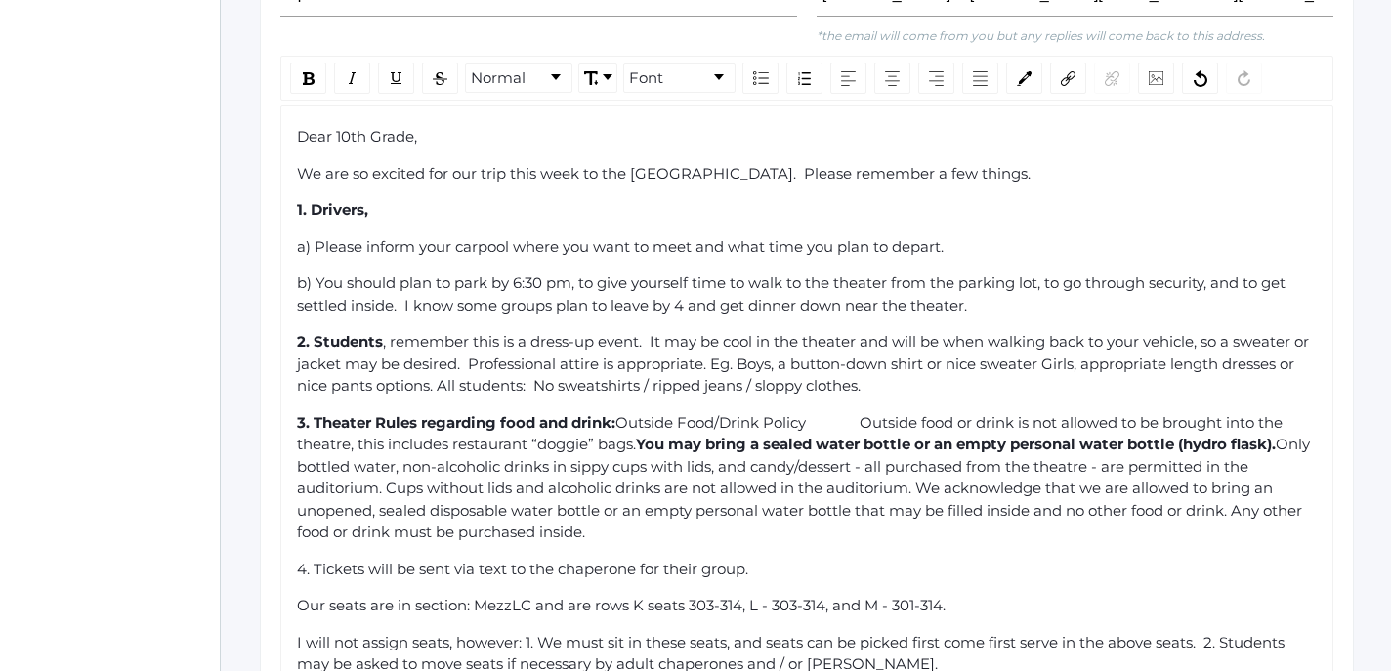
scroll to position [686, 0]
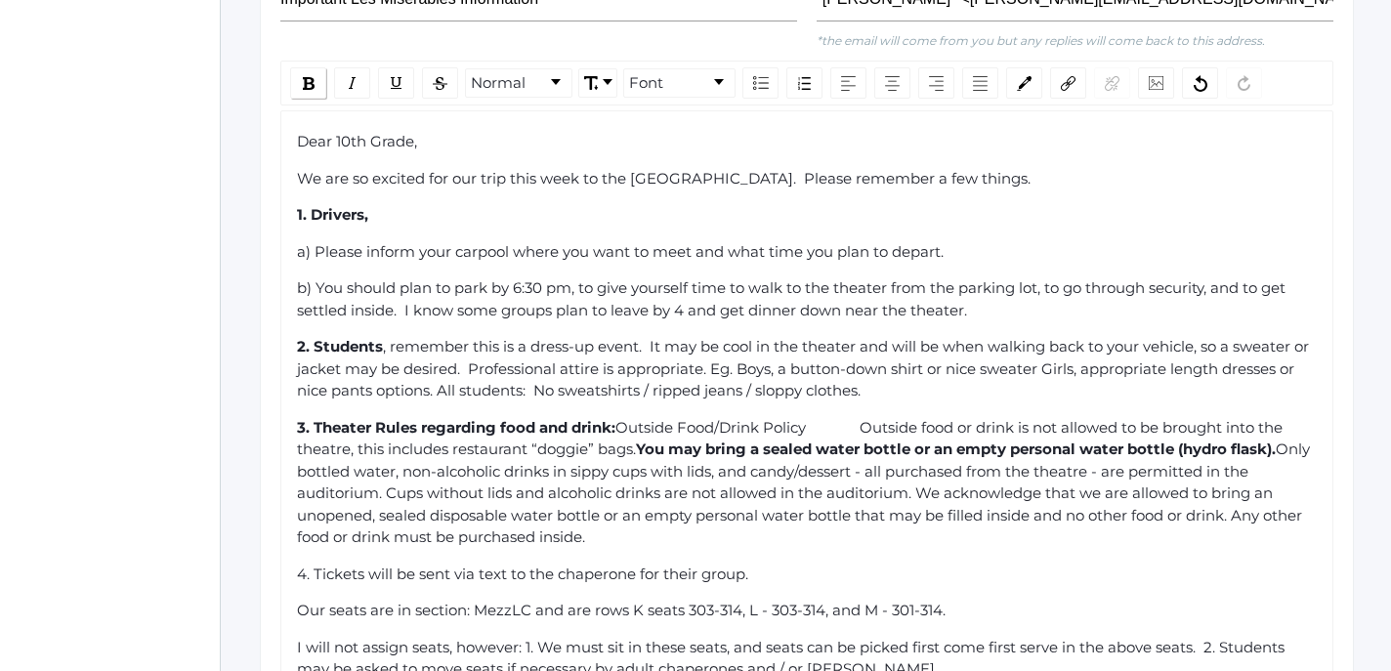
click at [311, 67] on div "rdw-inline-control" at bounding box center [308, 82] width 36 height 31
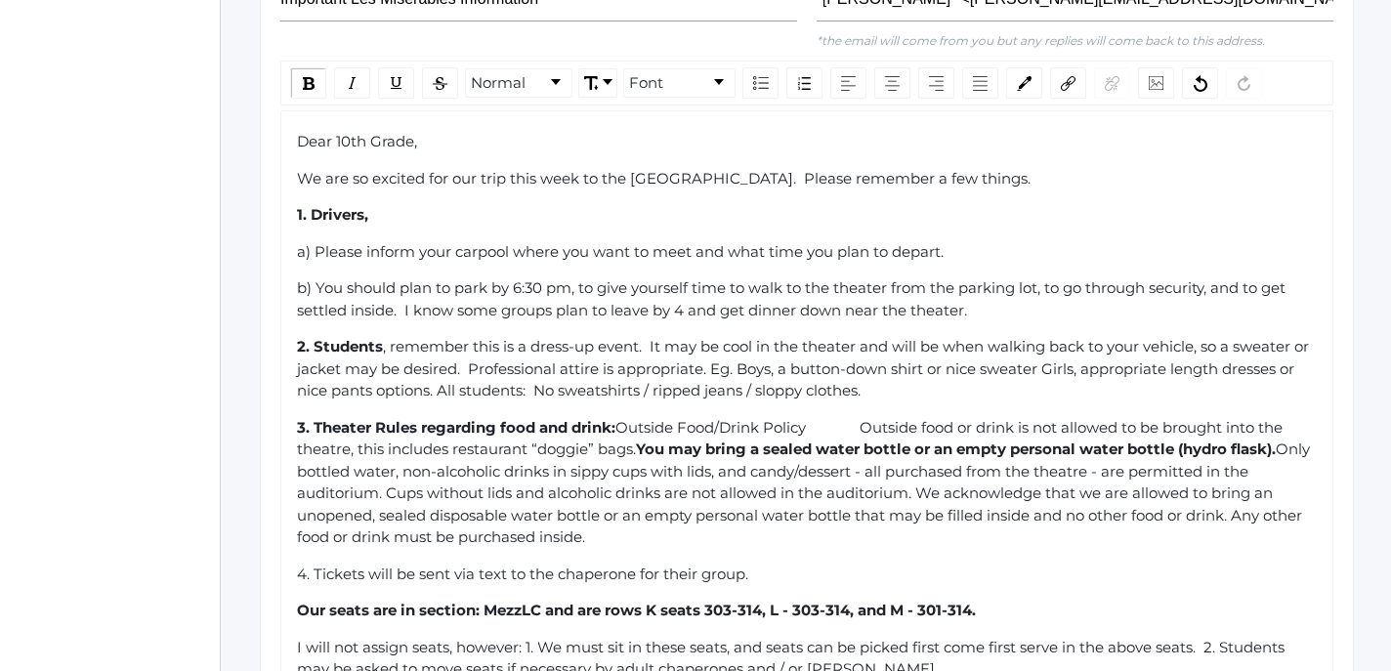
click at [658, 418] on span "Outside Food/Drink Policy Outside food or drink is not allowed to be brought in…" at bounding box center [791, 438] width 989 height 41
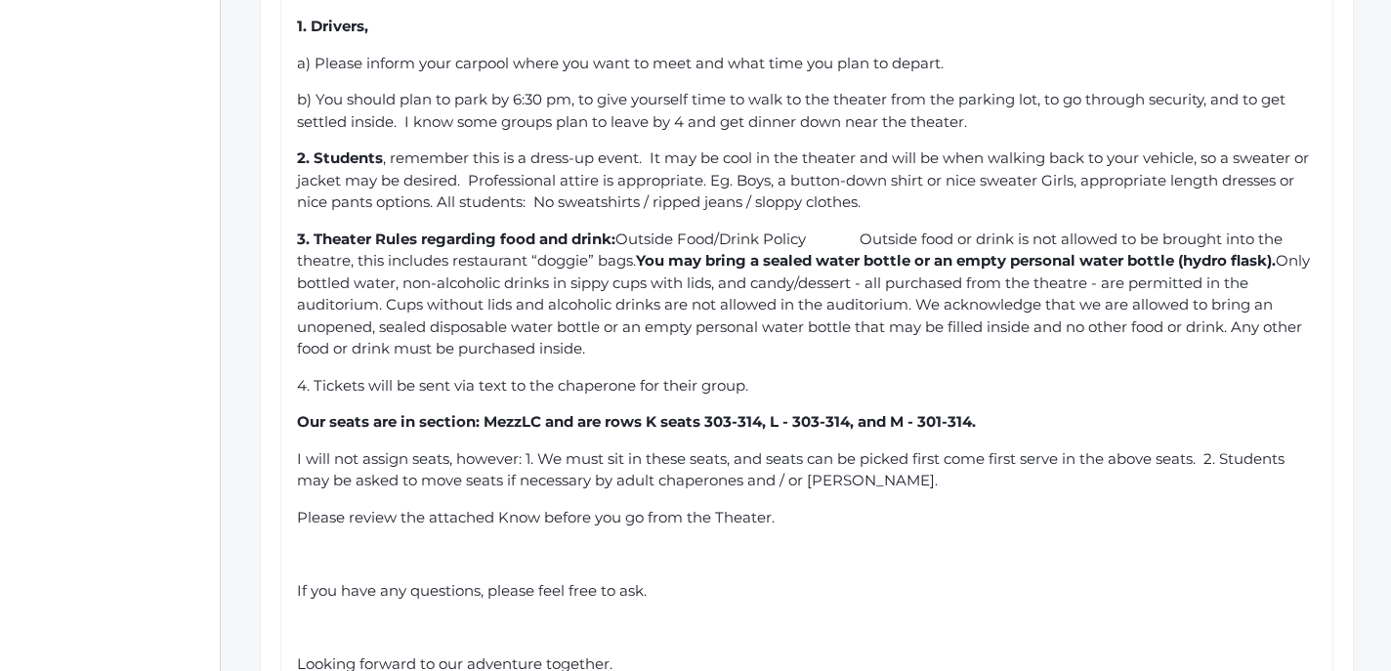
scroll to position [876, 0]
click at [766, 447] on span "I will not assign seats, however: 1. We must sit in these seats, and seats can …" at bounding box center [792, 467] width 991 height 41
click at [1064, 447] on span "I will not assign seats, however: 1. We must sit in these seats, therefore, sea…" at bounding box center [780, 467] width 966 height 41
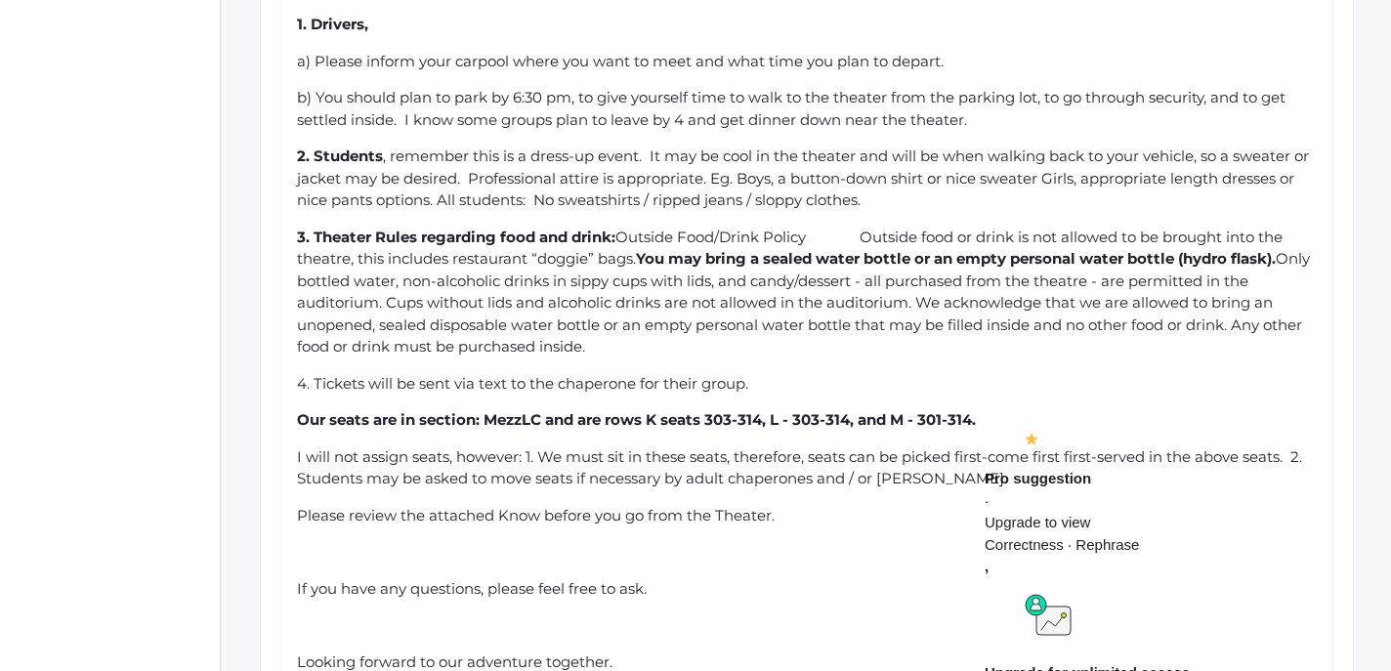
click at [1065, 447] on span "I will not assign seats, however: 1. We must sit in these seats, therefore, sea…" at bounding box center [801, 467] width 1009 height 41
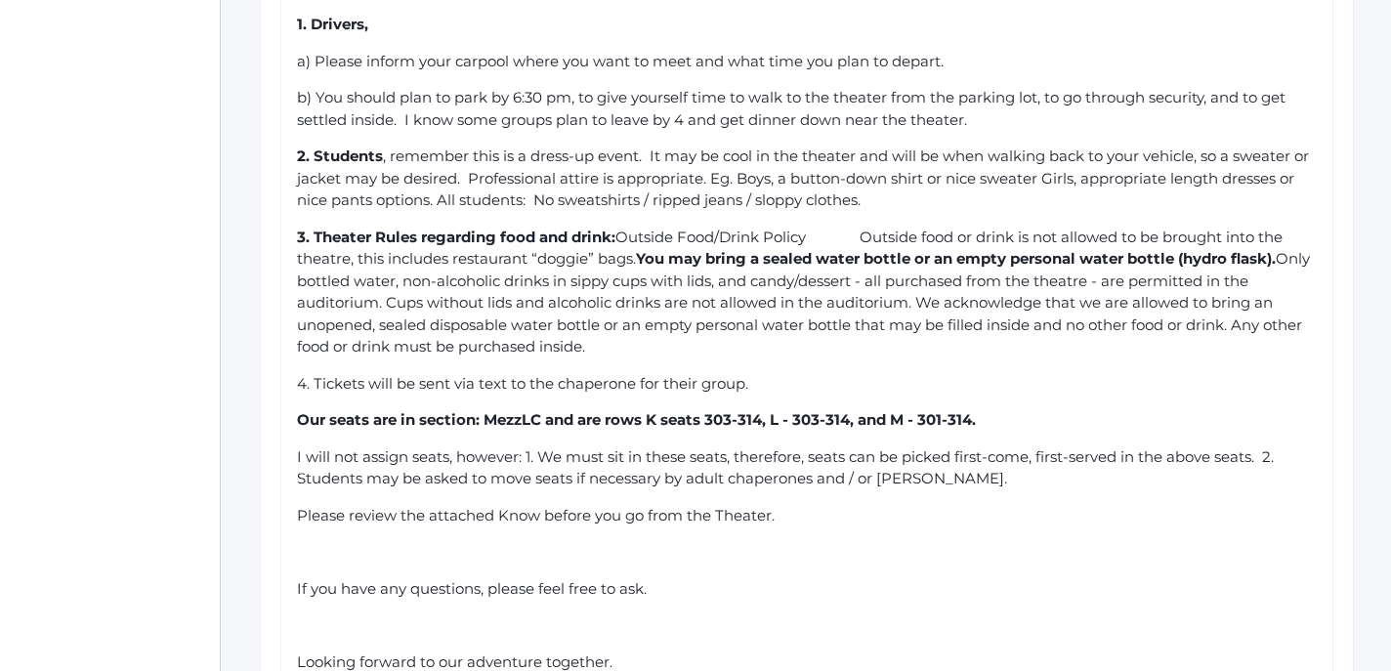
click at [1270, 447] on span "I will not assign seats, however: 1. We must sit in these seats, therefore, sea…" at bounding box center [787, 467] width 981 height 41
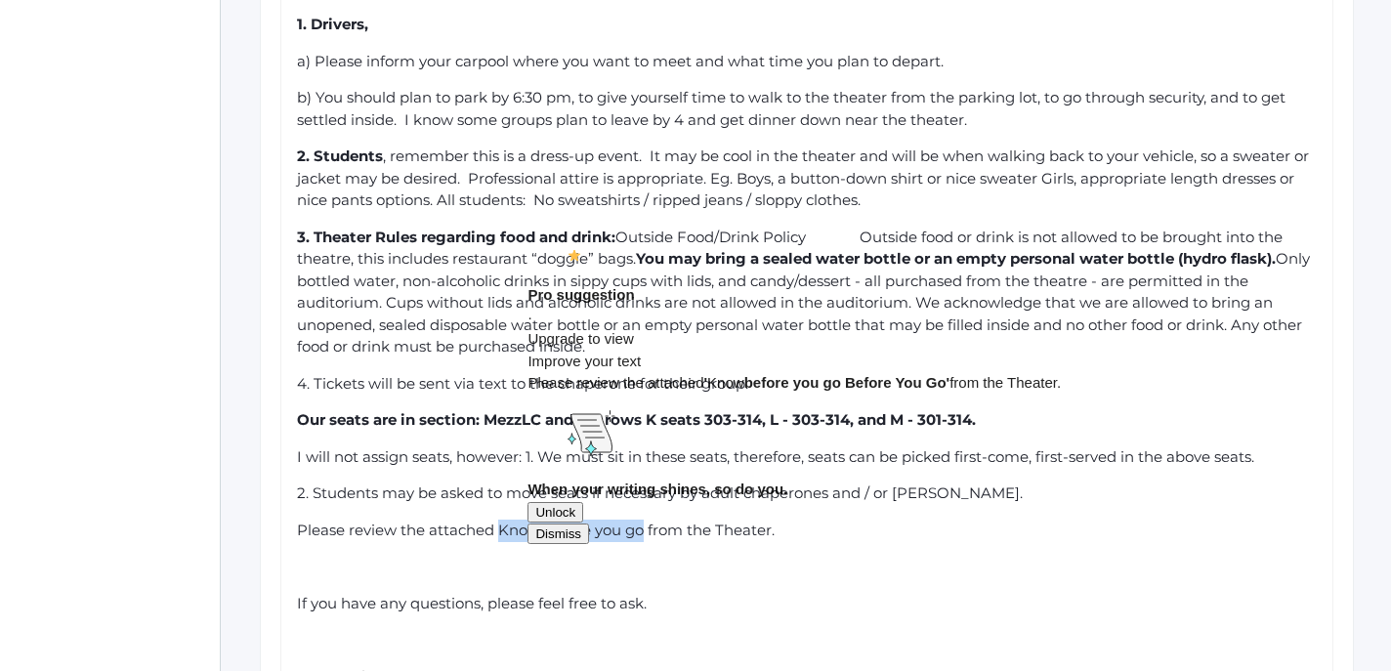
drag, startPoint x: 501, startPoint y: 478, endPoint x: 642, endPoint y: 480, distance: 140.7
click at [642, 521] on span "Please review the attached Know before you go from the Theater." at bounding box center [536, 530] width 478 height 19
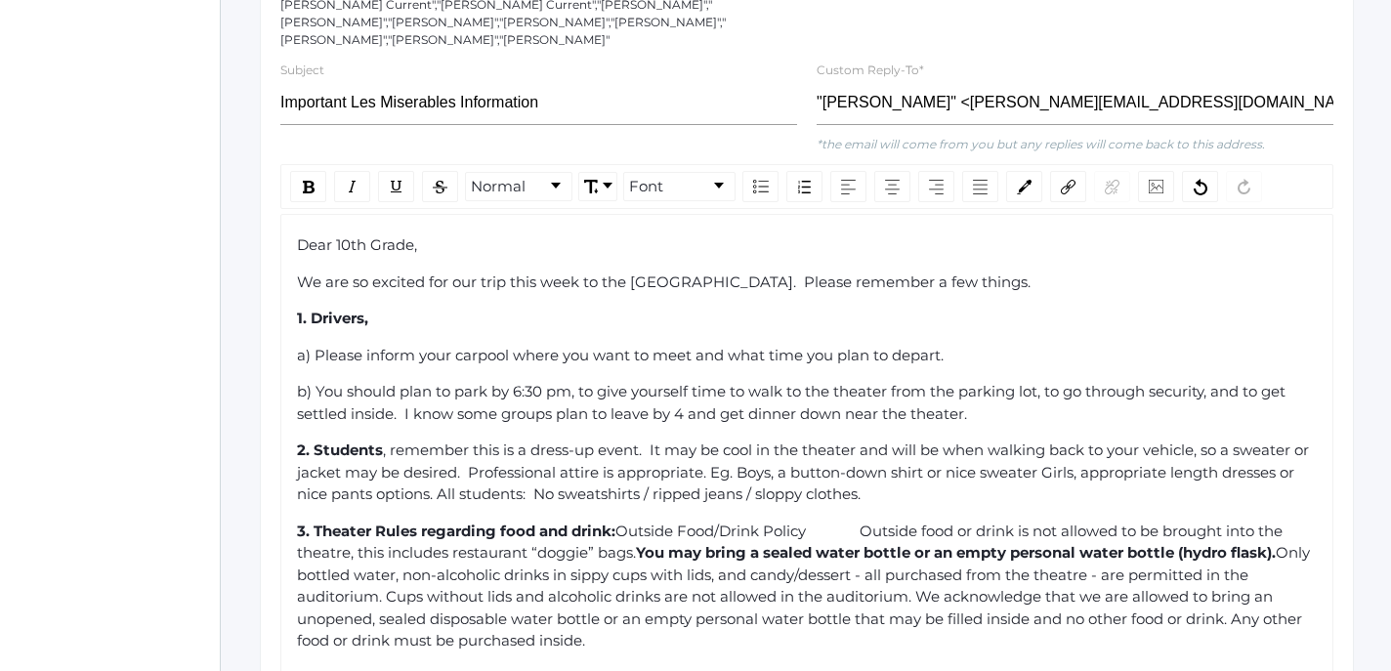
scroll to position [536, 0]
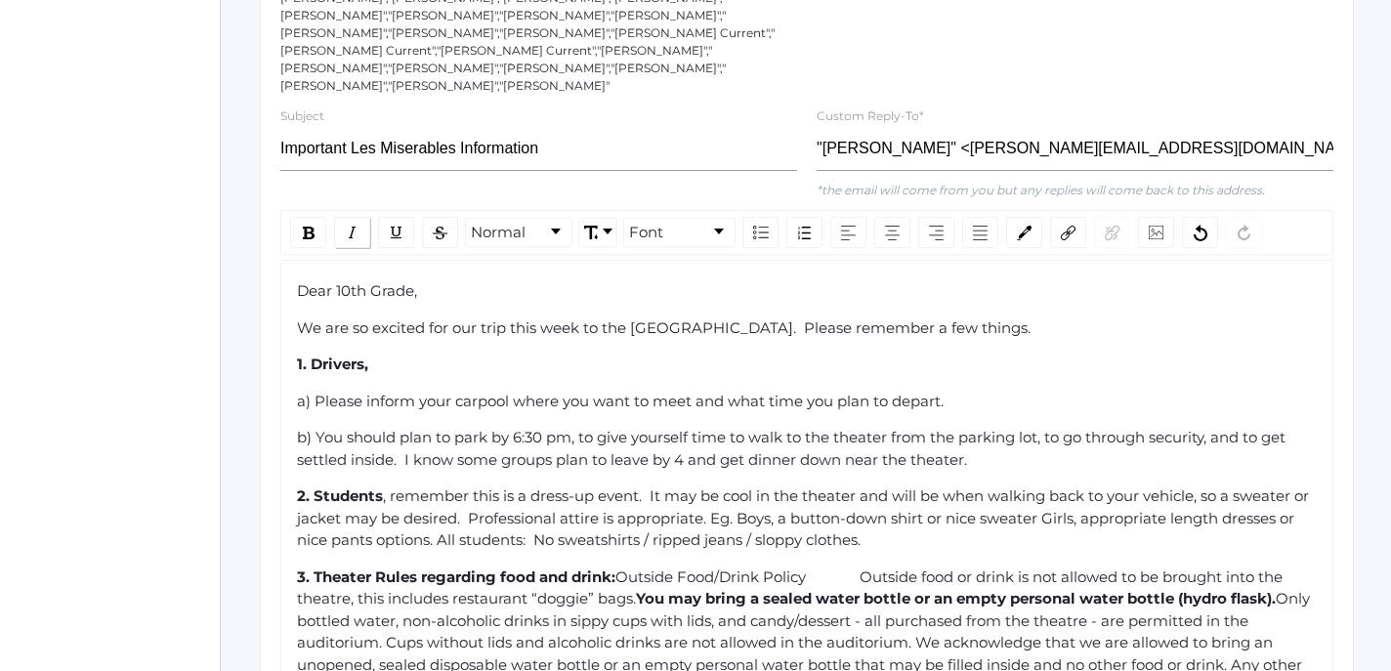
click at [357, 225] on img "rdw-inline-control" at bounding box center [353, 233] width 16 height 16
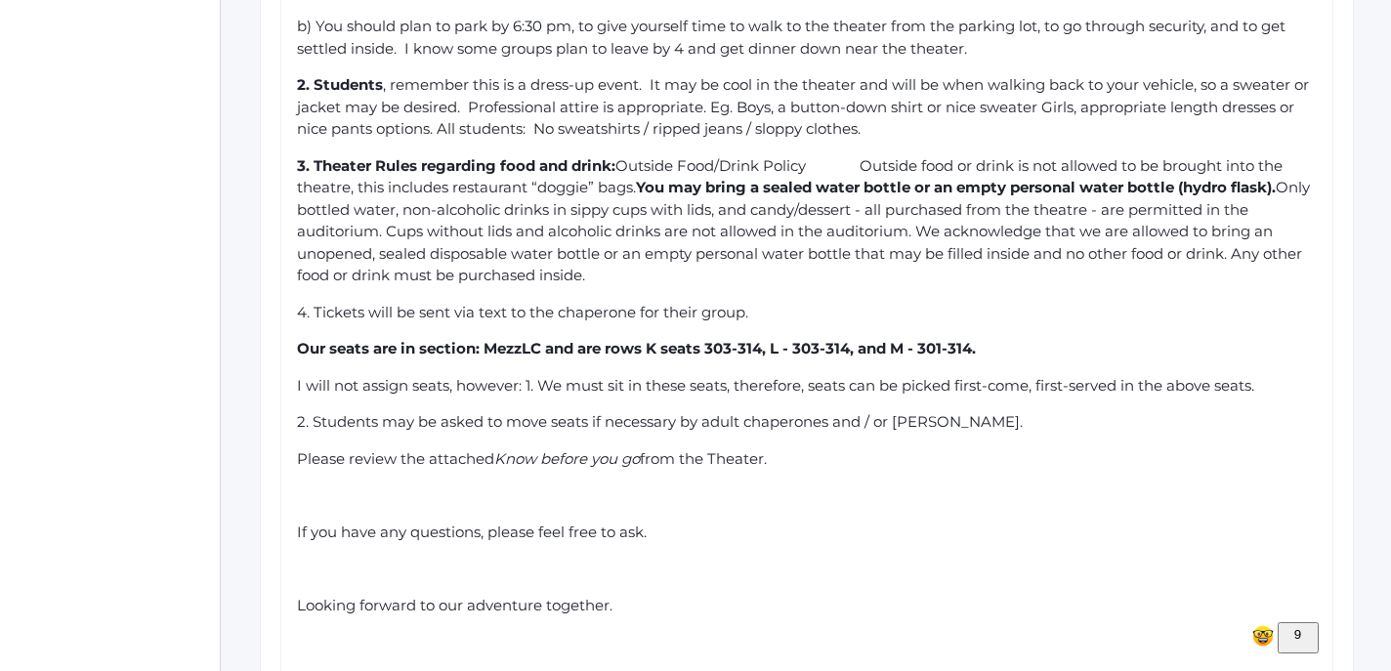
scroll to position [954, 0]
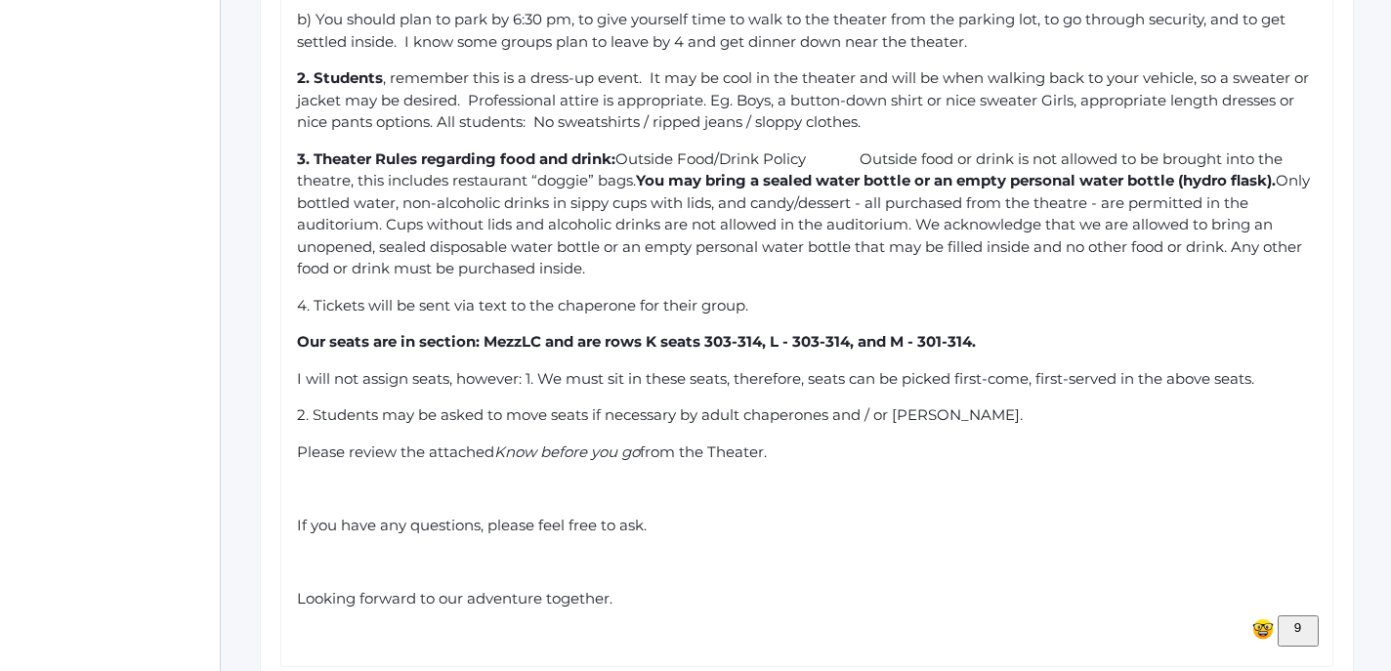
click at [839, 478] on div "To enrich screen reader interactions, please activate Accessibility in Grammarl…" at bounding box center [807, 489] width 1021 height 22
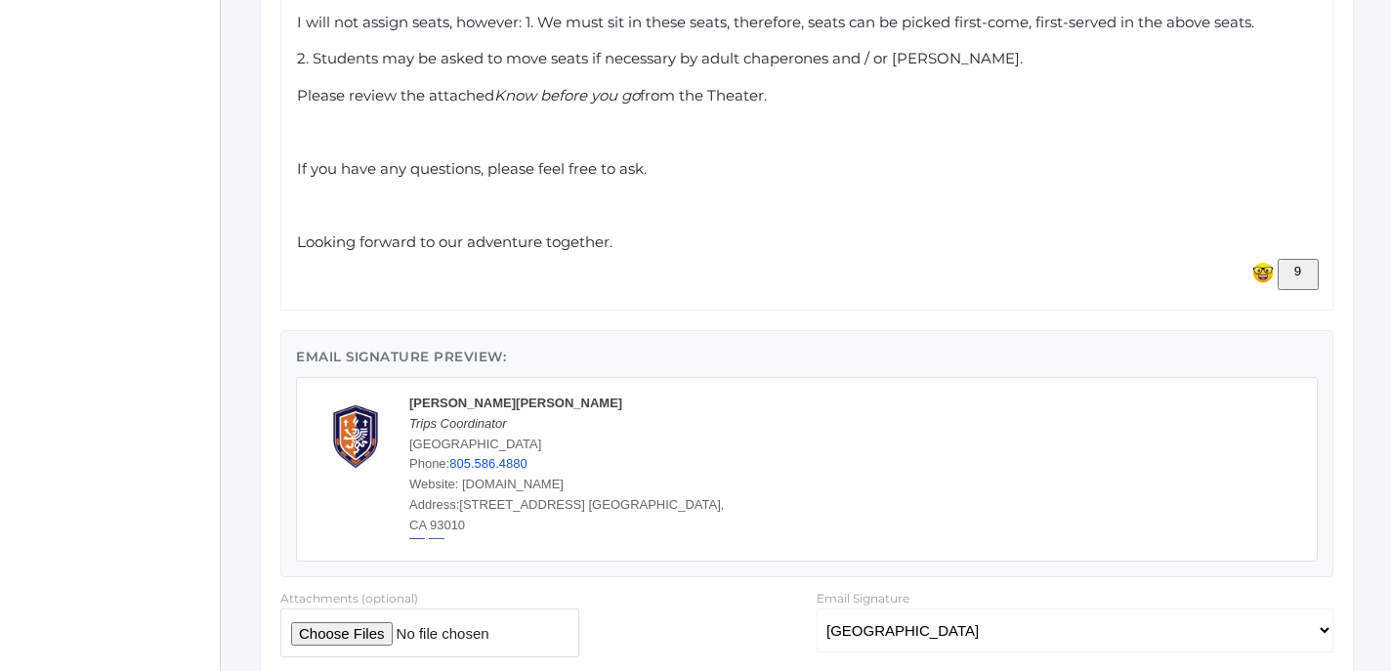
scroll to position [1317, 0]
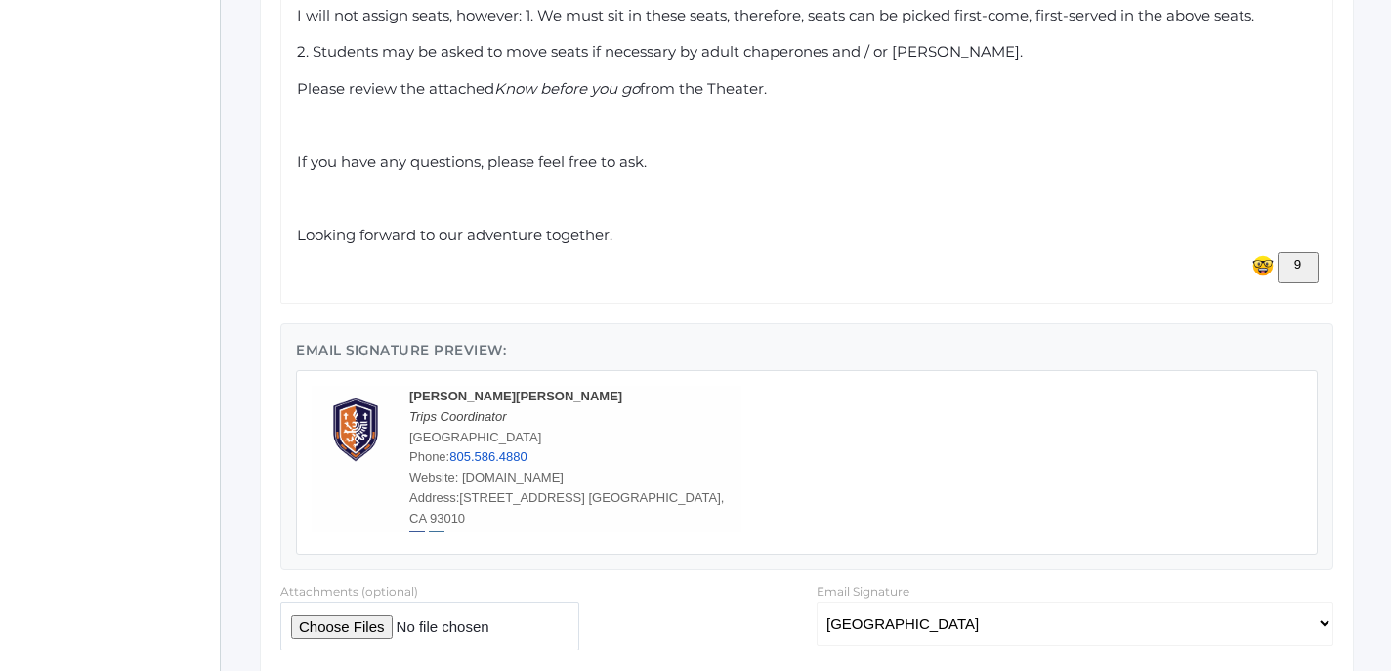
click at [331, 602] on input "file" at bounding box center [429, 626] width 299 height 48
type input "C:\fakepath\Pantages - Know before you Go.pdf"
click at [377, 188] on div "To enrich screen reader interactions, please activate Accessibility in Grammarl…" at bounding box center [807, 199] width 1021 height 22
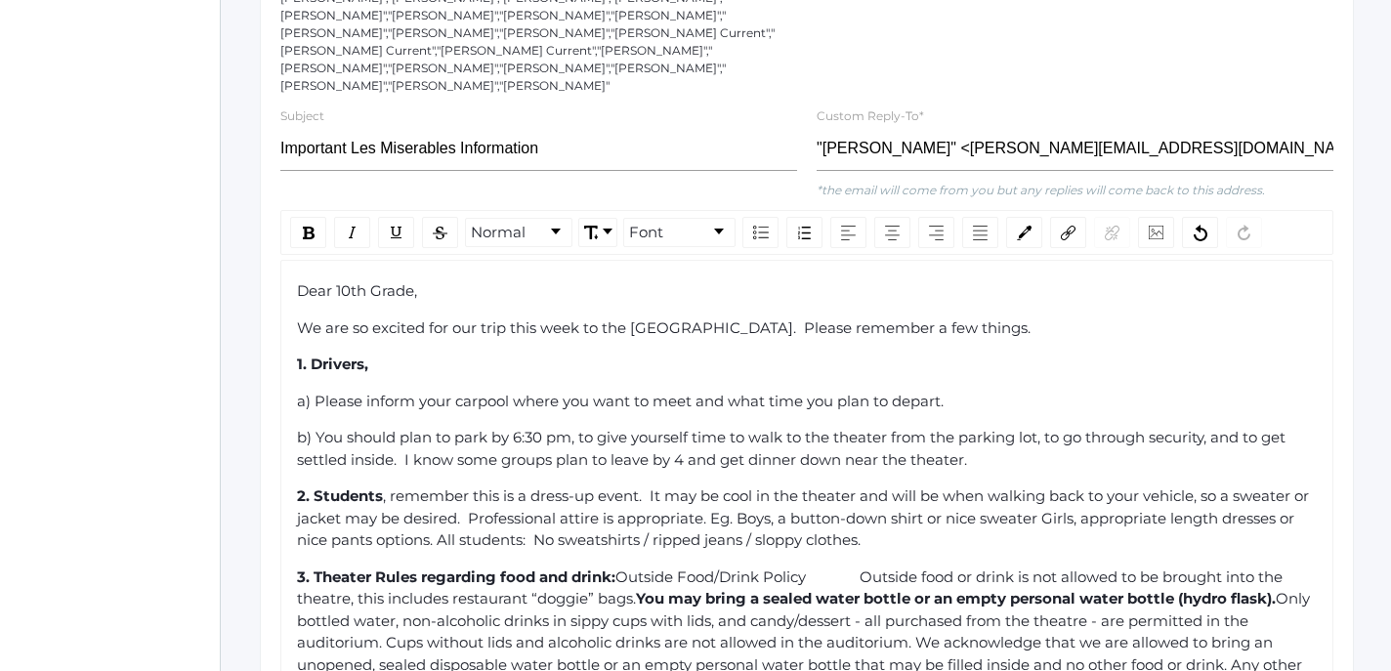
scroll to position [534, 0]
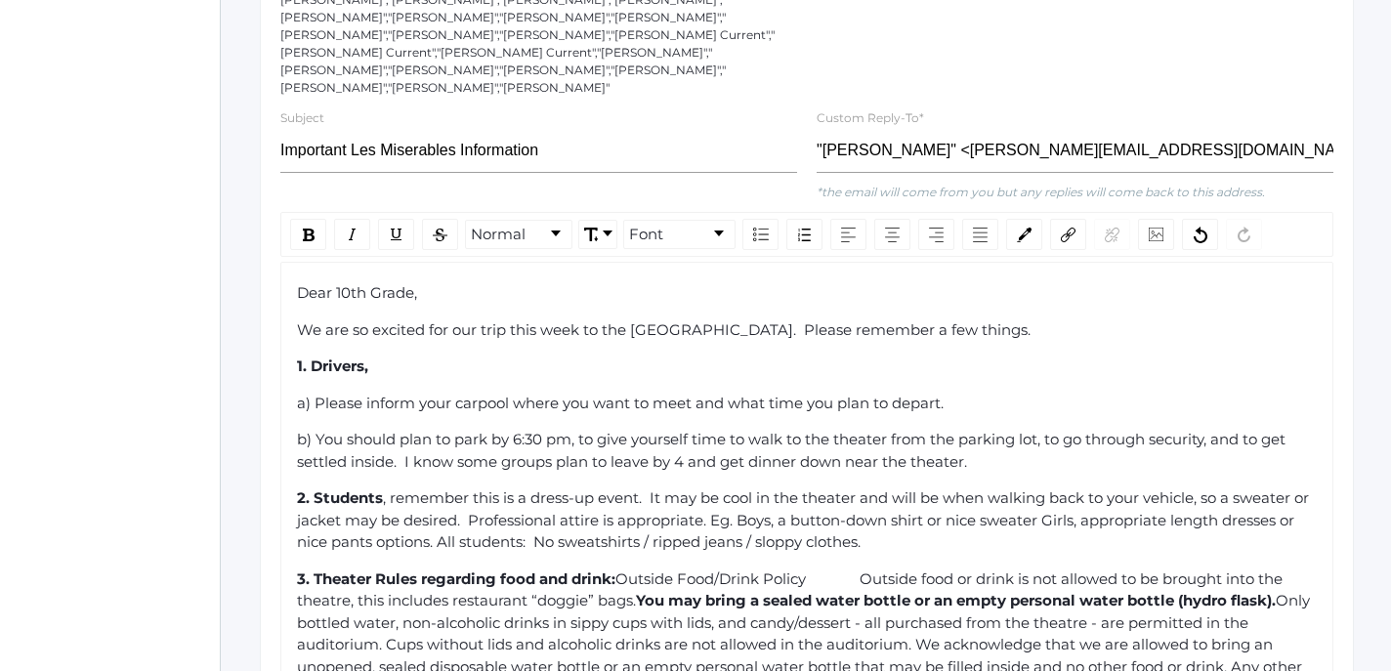
click at [583, 320] on span "We are so excited for our trip this week to the [GEOGRAPHIC_DATA]. Please remem…" at bounding box center [663, 329] width 733 height 19
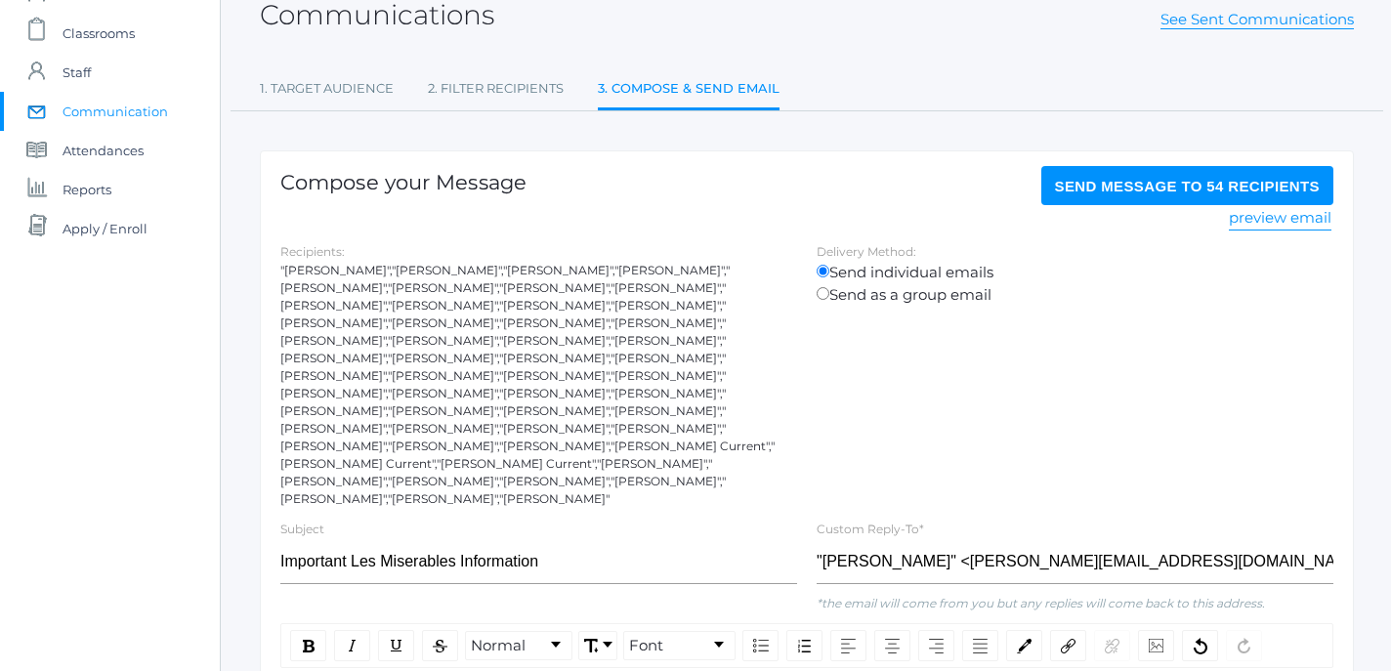
scroll to position [101, 0]
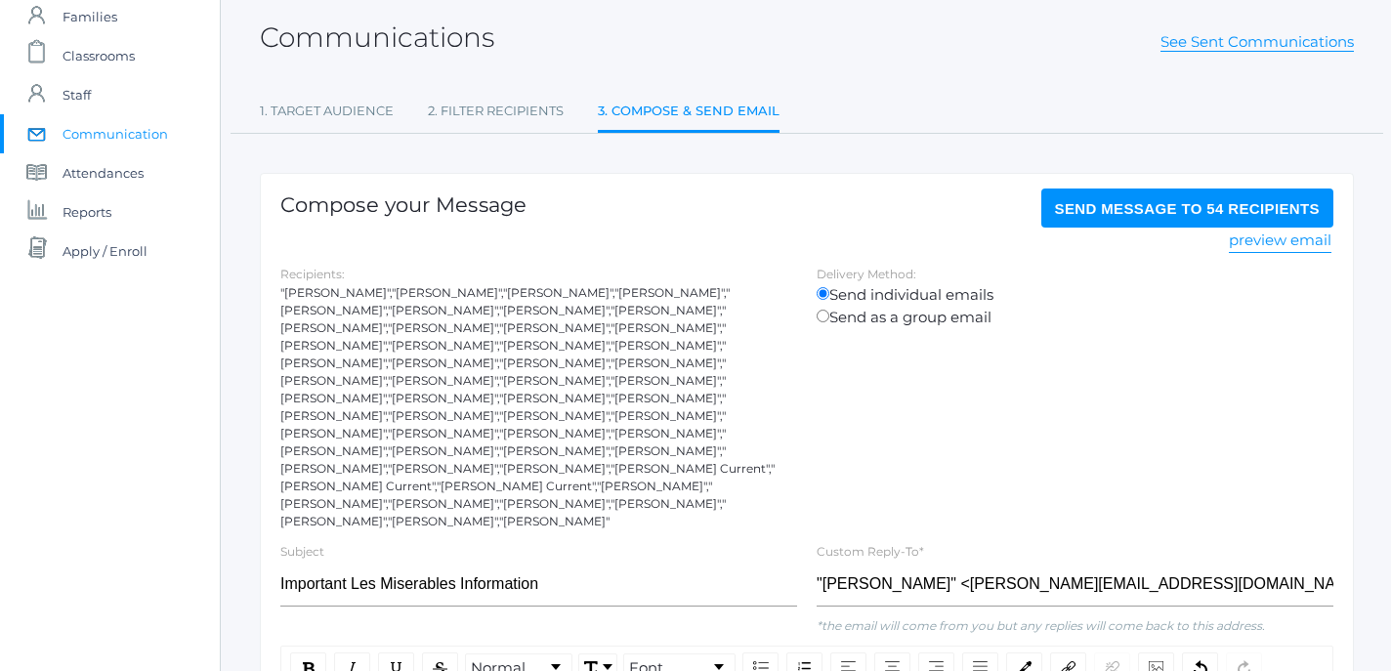
click at [1204, 210] on span "Send Message to 54 recipients" at bounding box center [1188, 208] width 266 height 17
